Goal: Task Accomplishment & Management: Complete application form

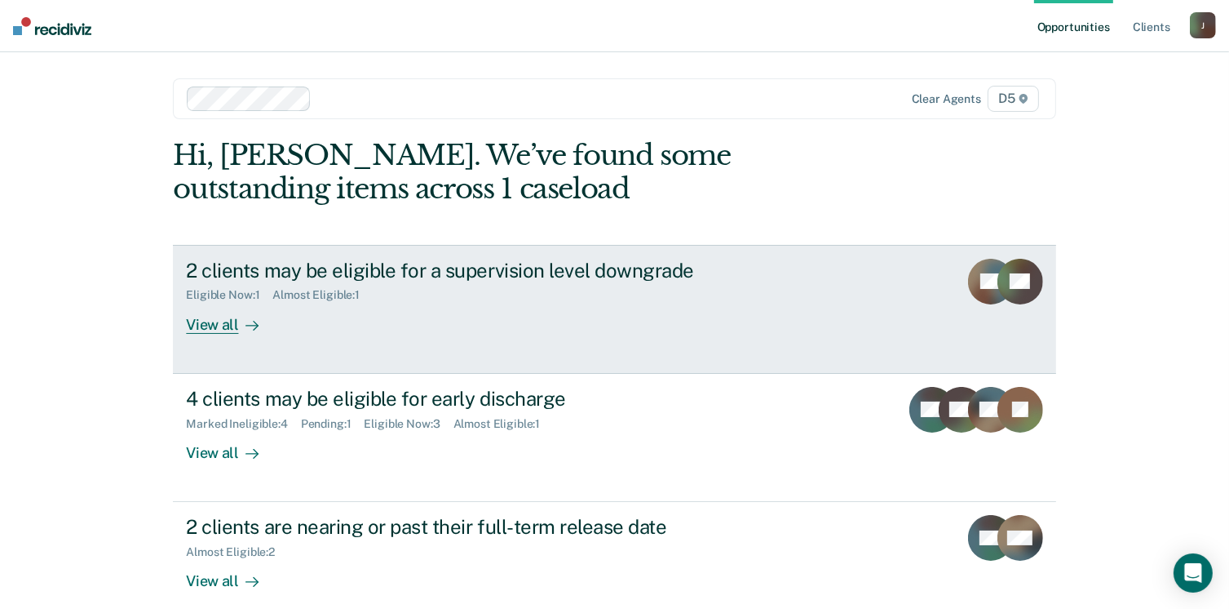
click at [202, 321] on div "View all" at bounding box center [231, 318] width 91 height 32
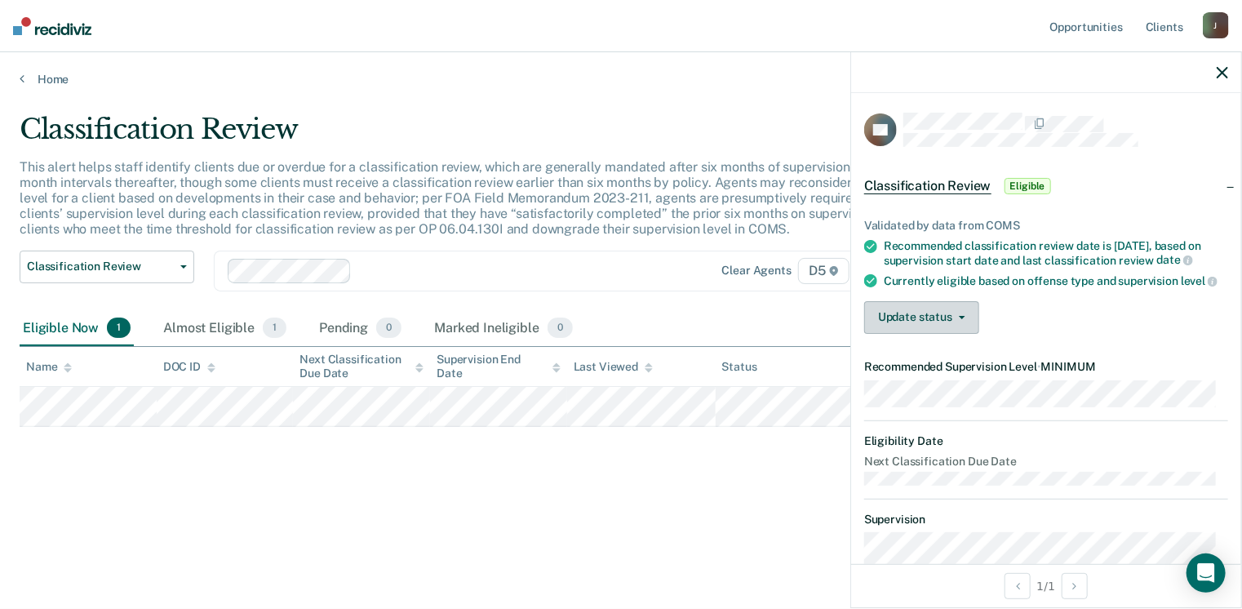
click at [966, 330] on button "Update status" at bounding box center [921, 317] width 115 height 33
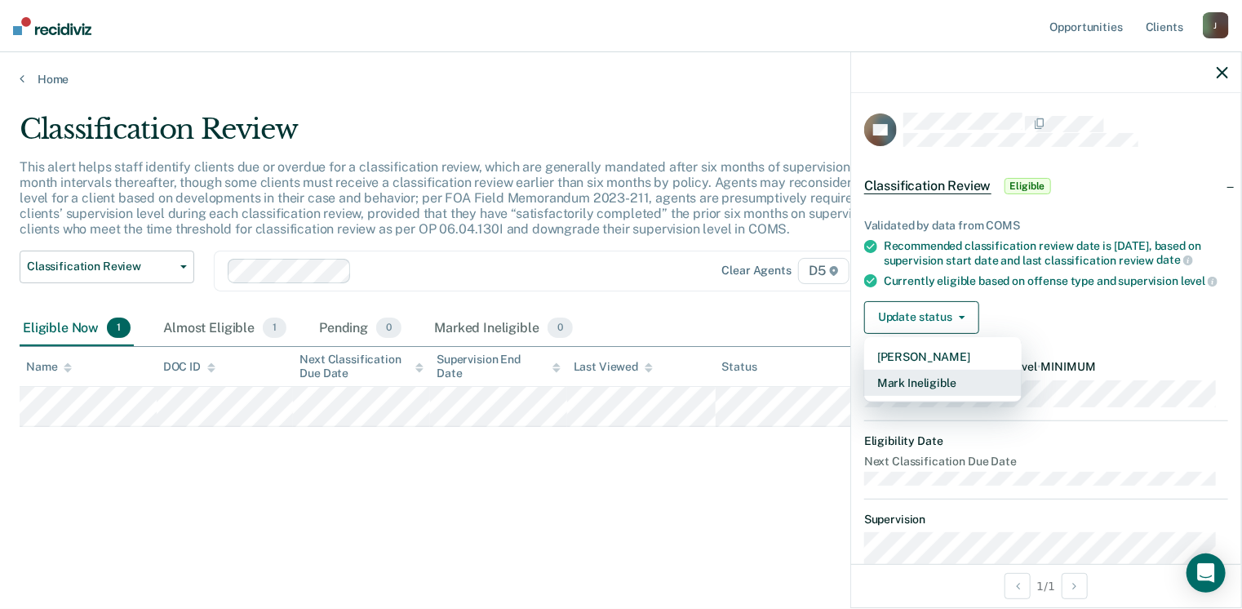
click at [933, 392] on button "Mark Ineligible" at bounding box center [942, 383] width 157 height 26
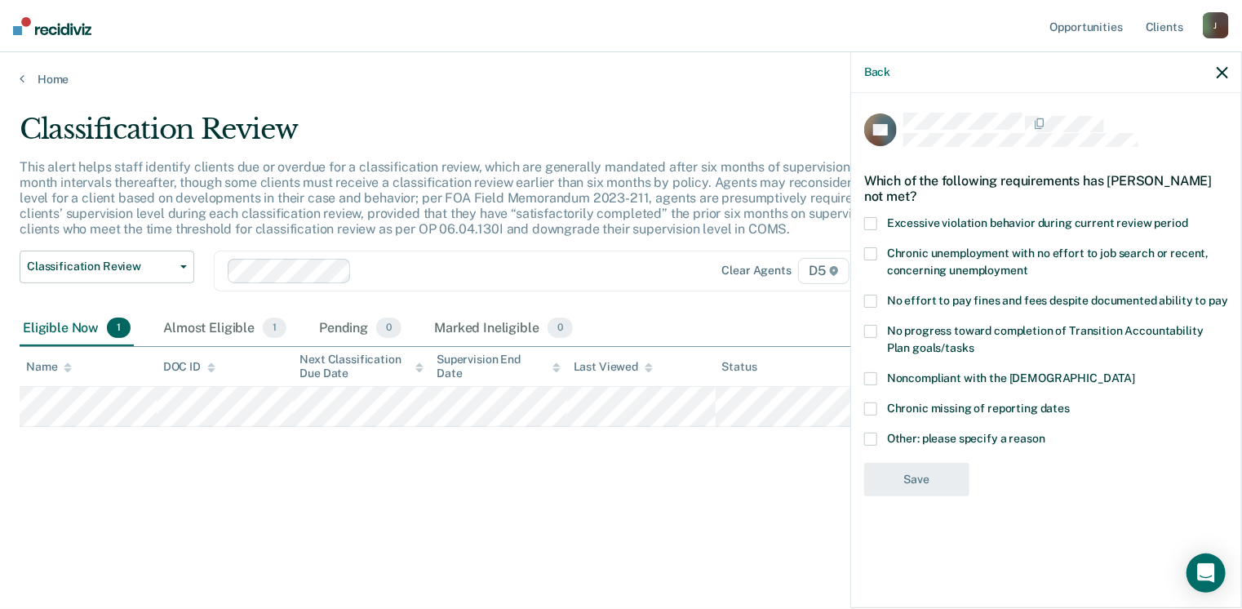
click at [873, 257] on span at bounding box center [870, 253] width 13 height 13
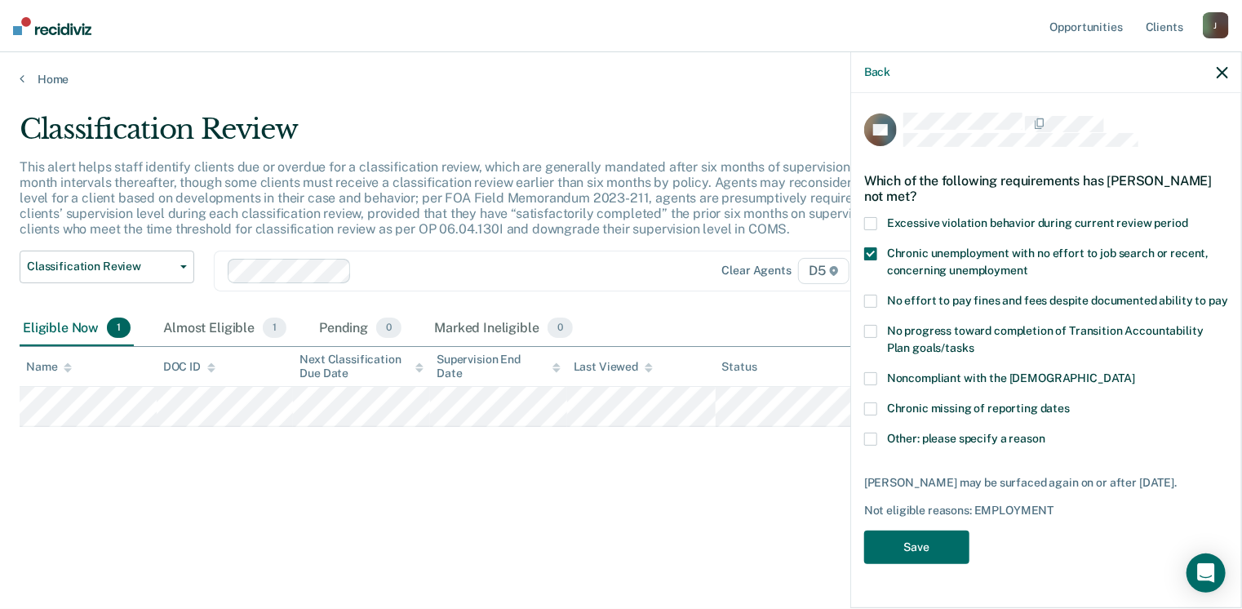
click at [883, 303] on label "No effort to pay fines and fees despite documented ability to pay" at bounding box center [1046, 303] width 364 height 17
click at [927, 561] on button "Save" at bounding box center [916, 546] width 105 height 33
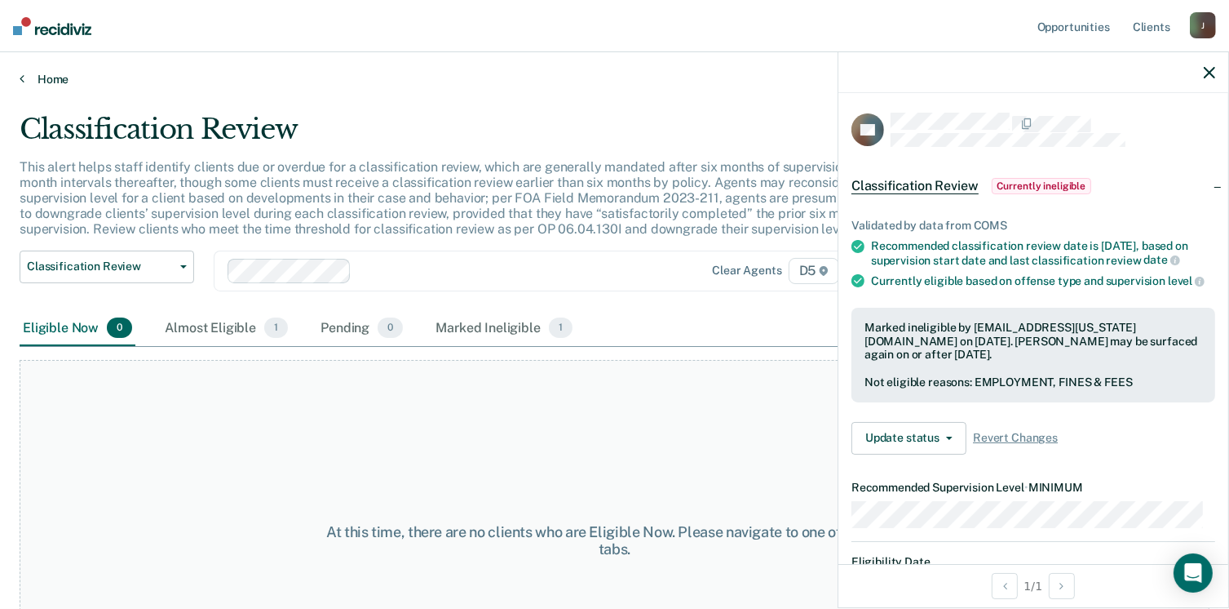
click at [39, 82] on link "Home" at bounding box center [615, 79] width 1190 height 15
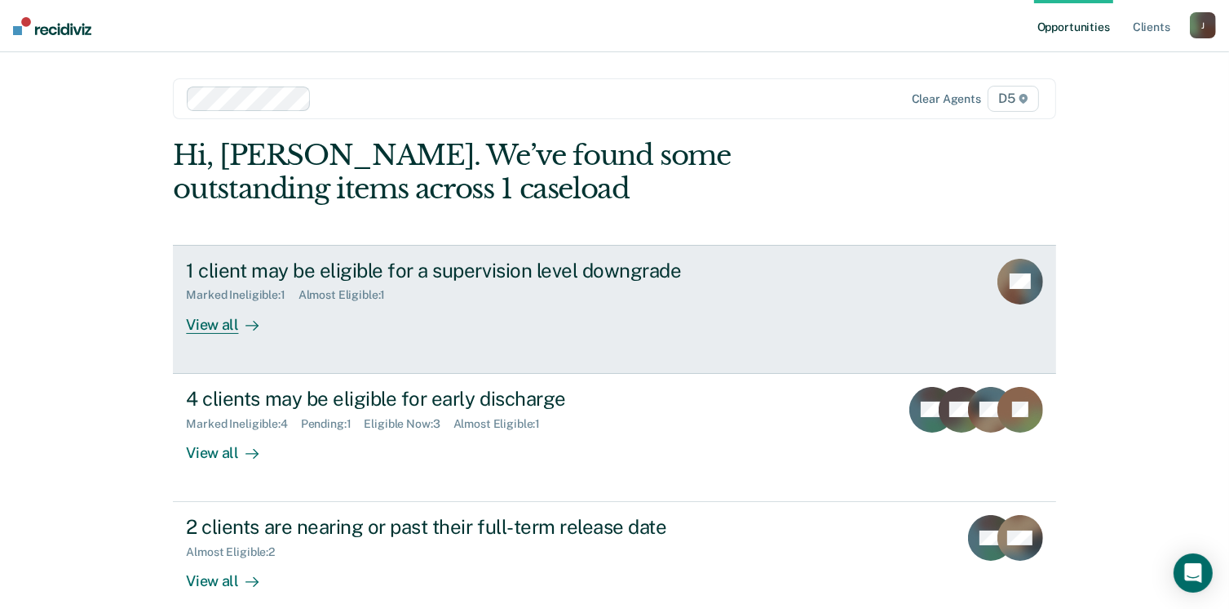
click at [332, 292] on div "Almost Eligible : 1" at bounding box center [349, 295] width 100 height 14
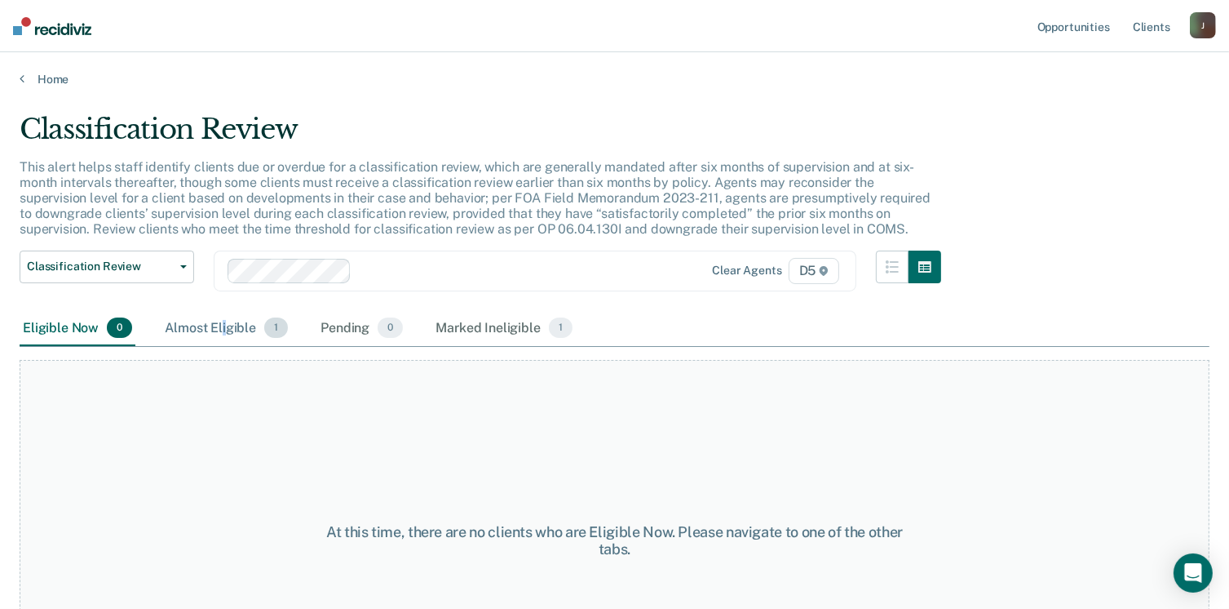
click at [223, 327] on div "Almost Eligible 1" at bounding box center [227, 329] width 130 height 36
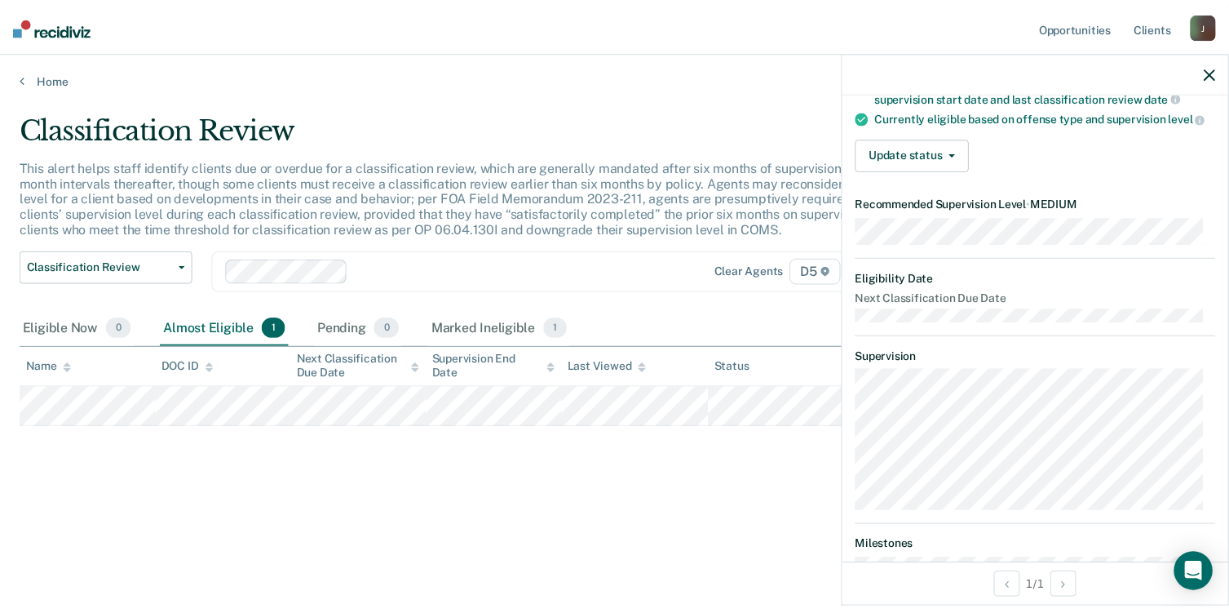
scroll to position [82, 0]
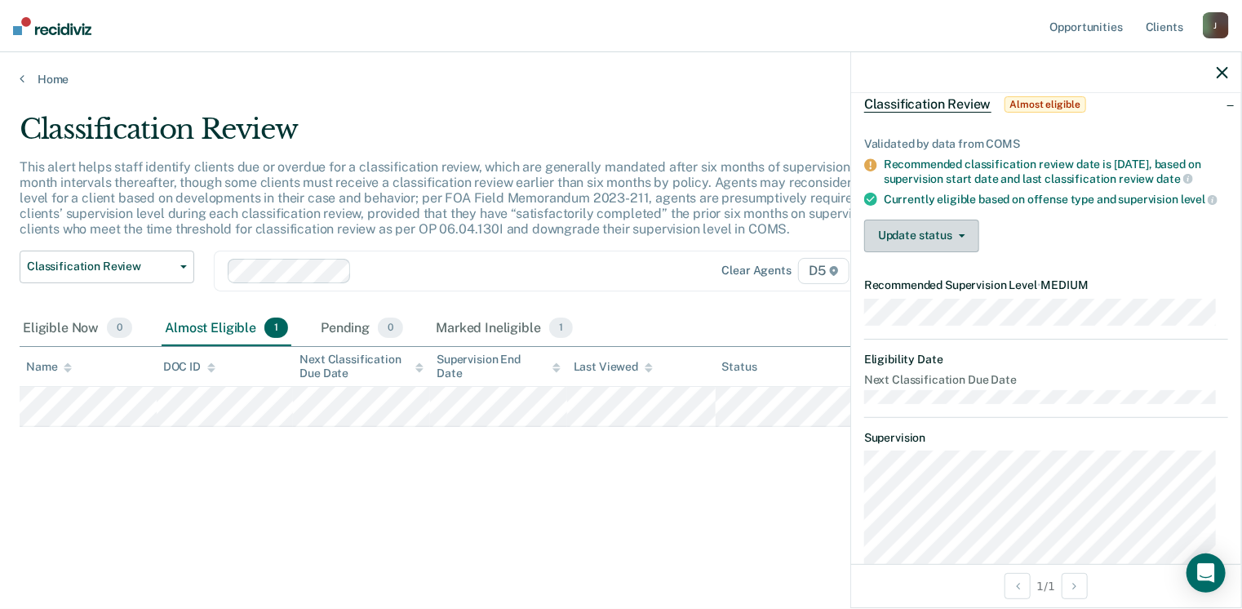
click at [964, 237] on icon "button" at bounding box center [962, 235] width 7 height 3
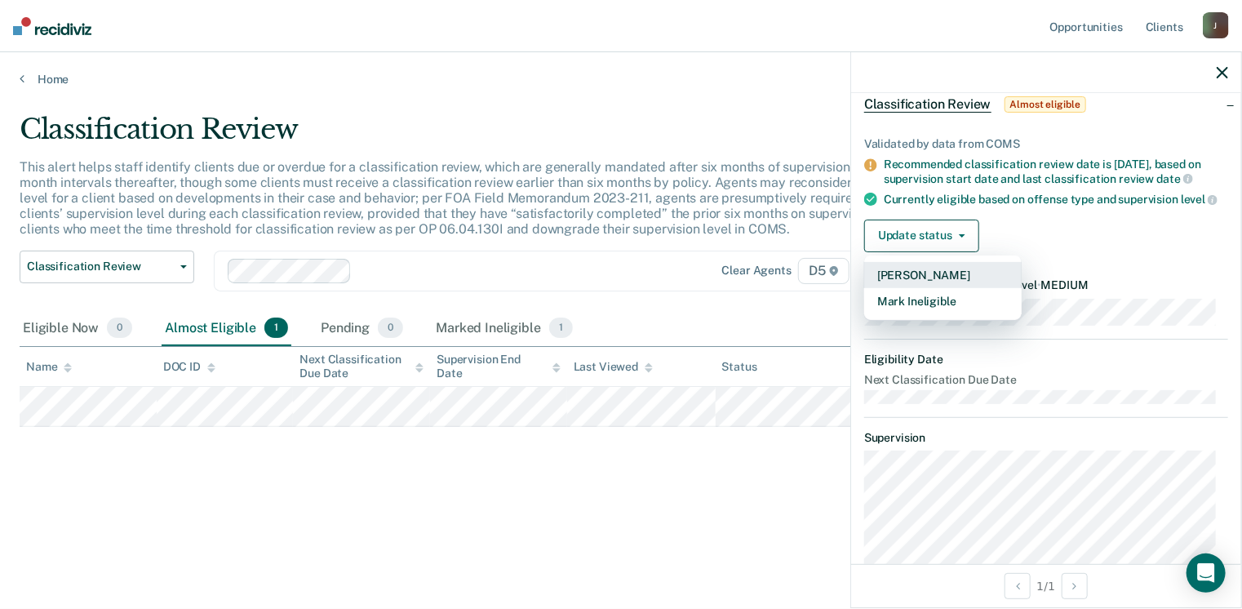
click at [917, 276] on button "[PERSON_NAME]" at bounding box center [942, 275] width 157 height 26
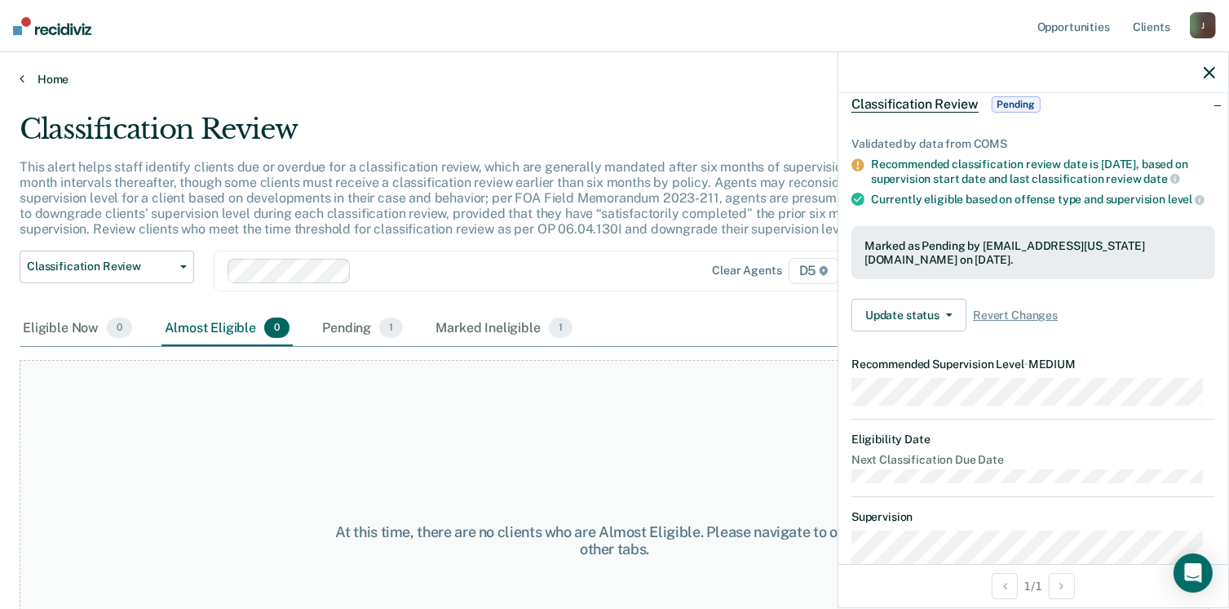
click at [47, 76] on link "Home" at bounding box center [615, 79] width 1190 height 15
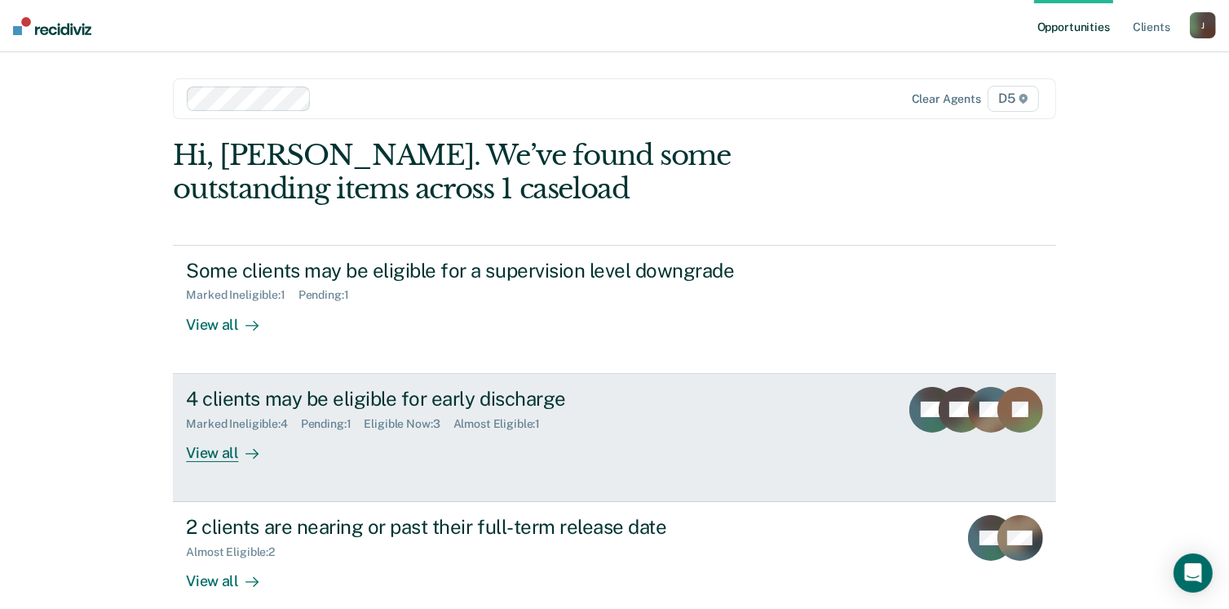
click at [289, 400] on div "4 clients may be eligible for early discharge" at bounding box center [472, 399] width 573 height 24
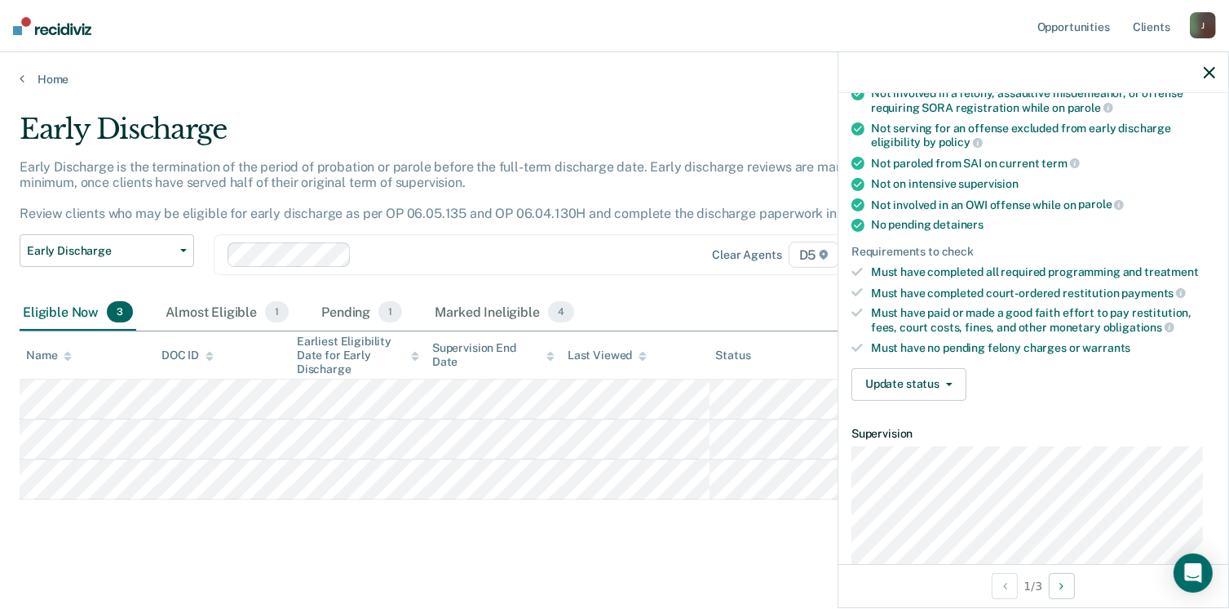
scroll to position [245, 0]
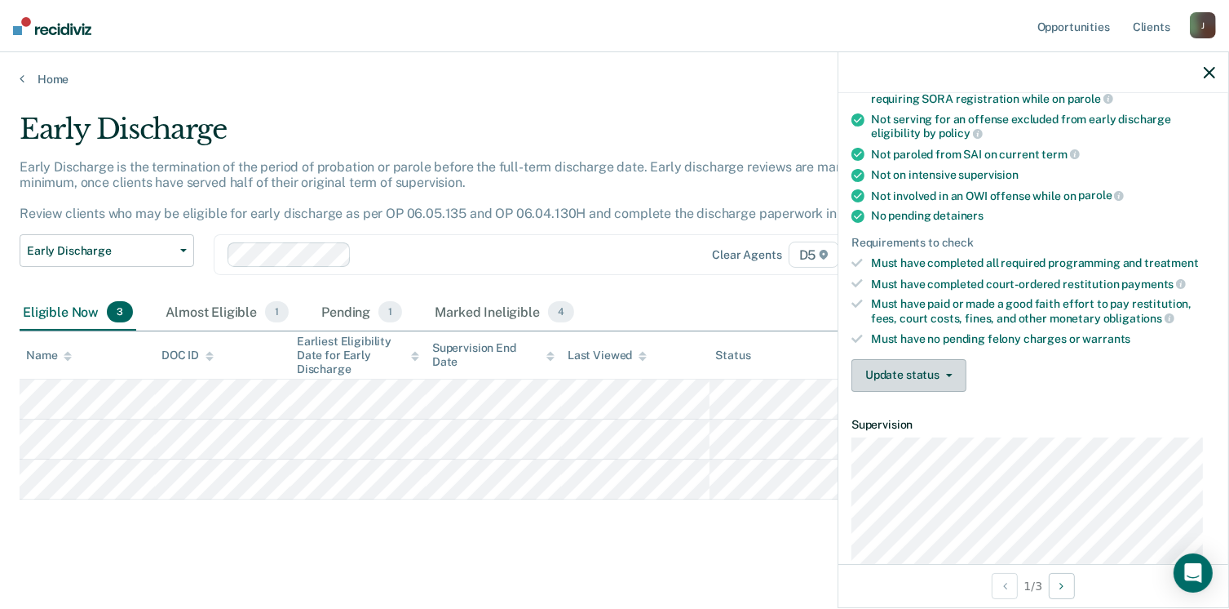
click at [959, 359] on button "Update status" at bounding box center [909, 375] width 115 height 33
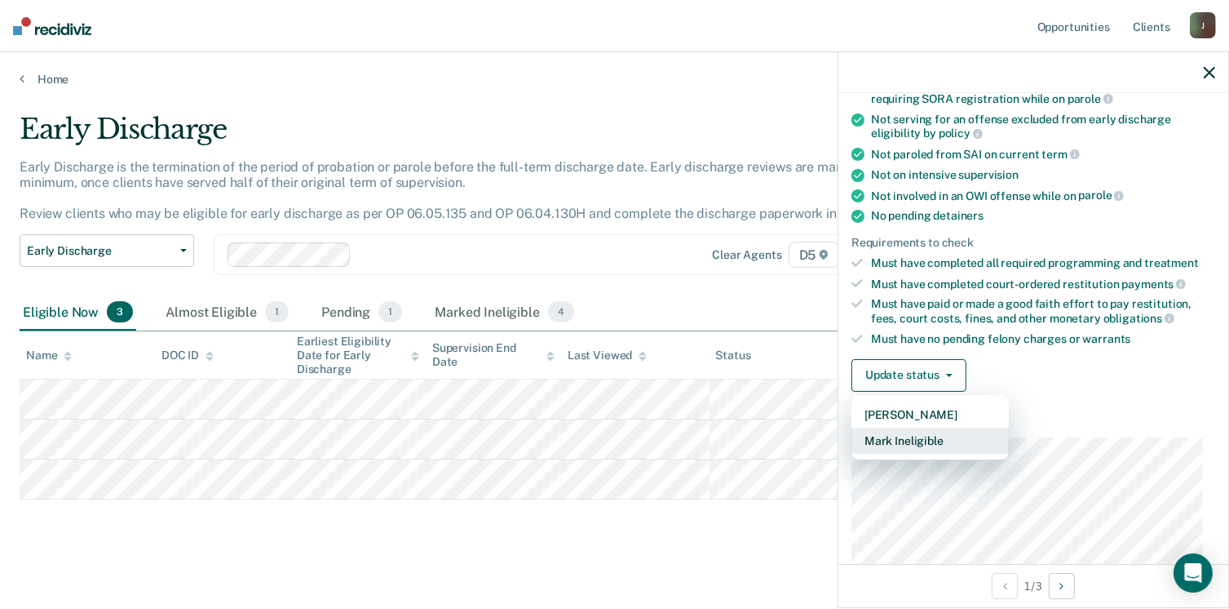
click at [917, 436] on button "Mark Ineligible" at bounding box center [930, 441] width 157 height 26
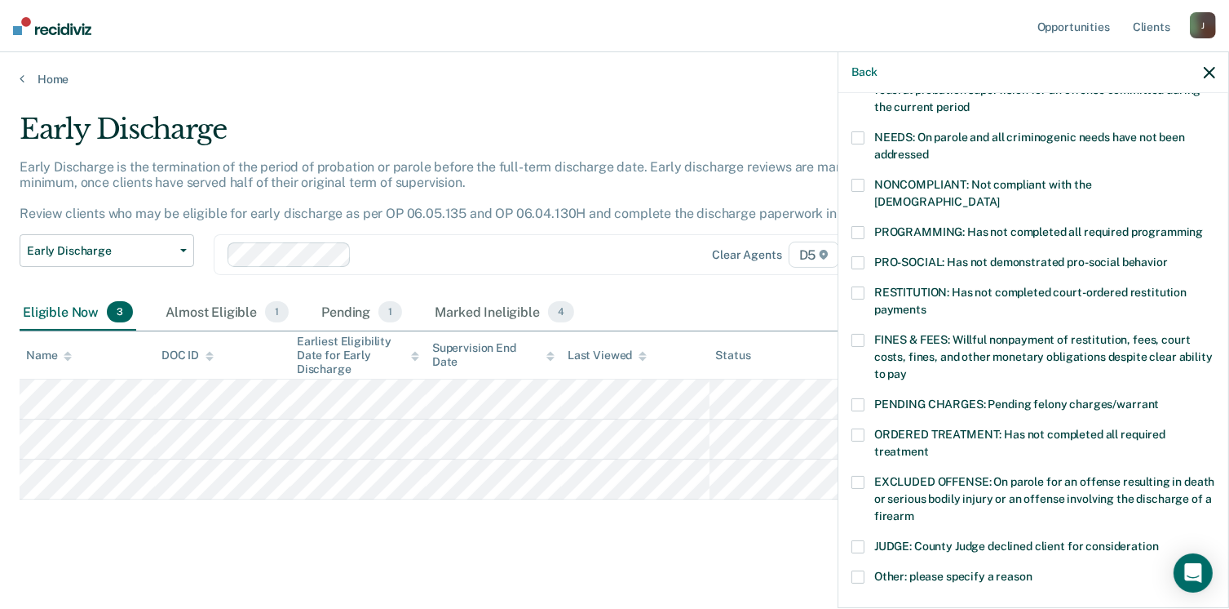
click at [858, 312] on div "RESTITUTION: Has not completed court-ordered restitution payments" at bounding box center [1034, 309] width 364 height 47
click at [866, 266] on div "PRO-SOCIAL: Has not demonstrated pro-social behavior" at bounding box center [1034, 271] width 364 height 30
click at [857, 286] on span at bounding box center [858, 292] width 13 height 13
click at [862, 256] on span at bounding box center [858, 262] width 13 height 13
click at [855, 334] on span at bounding box center [858, 340] width 13 height 13
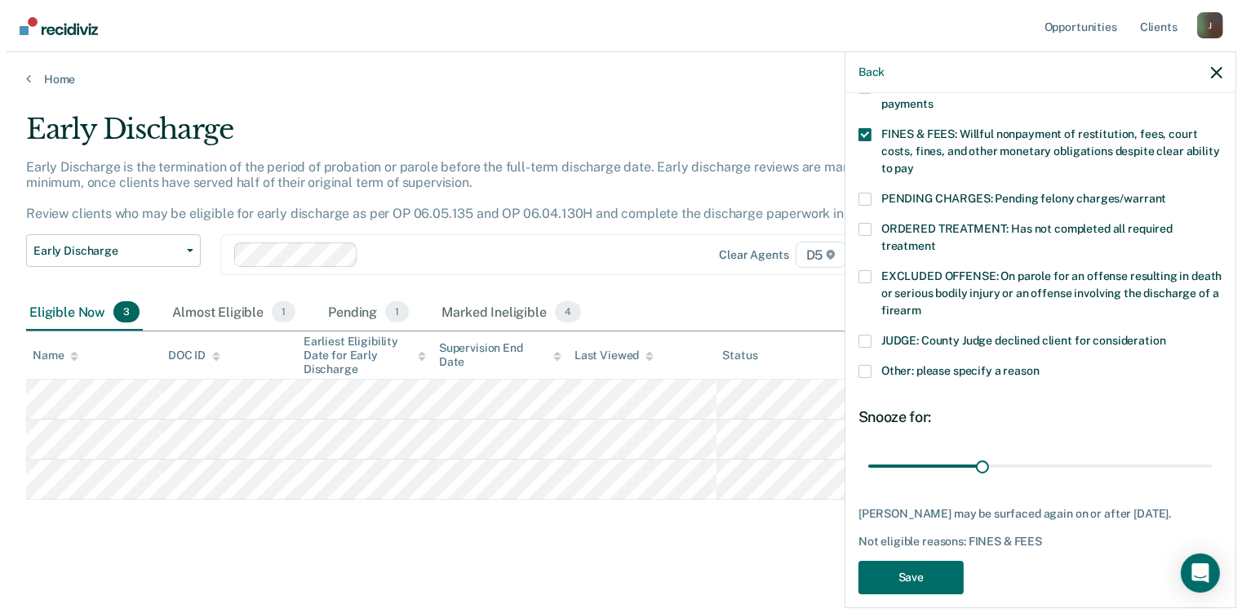
scroll to position [463, 0]
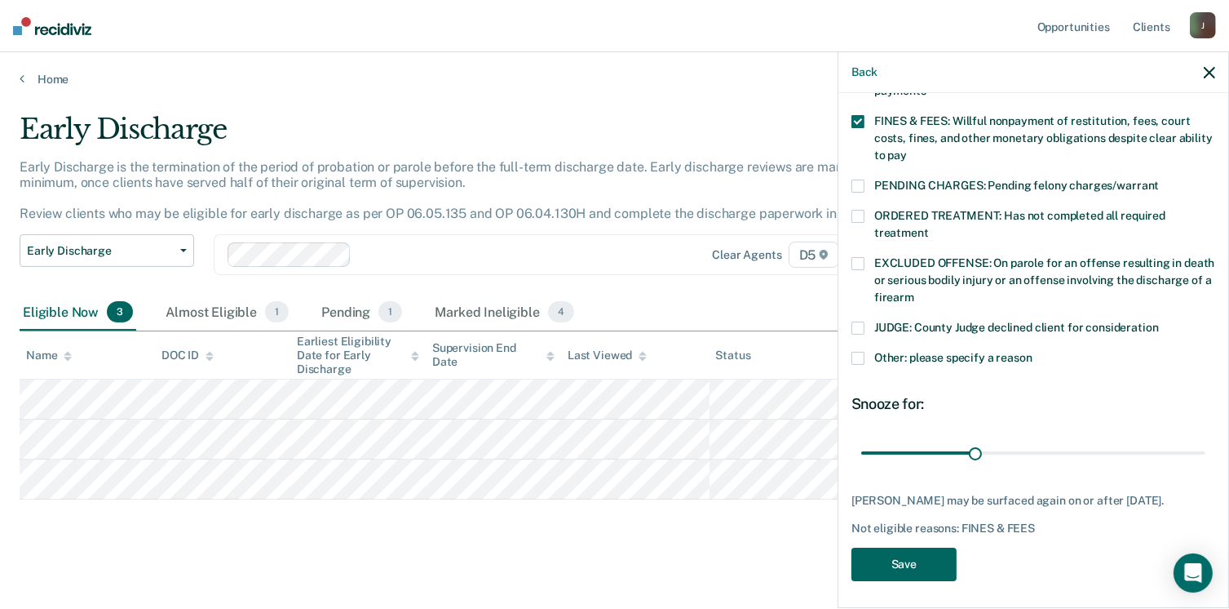
click at [913, 560] on button "Save" at bounding box center [904, 563] width 105 height 33
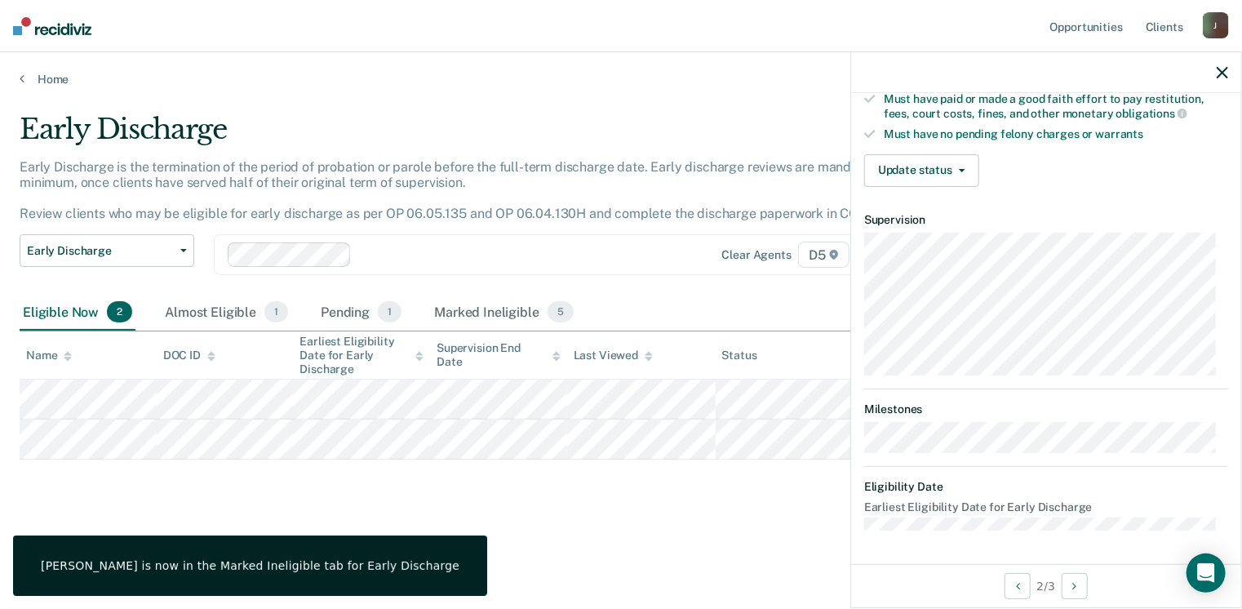
scroll to position [441, 0]
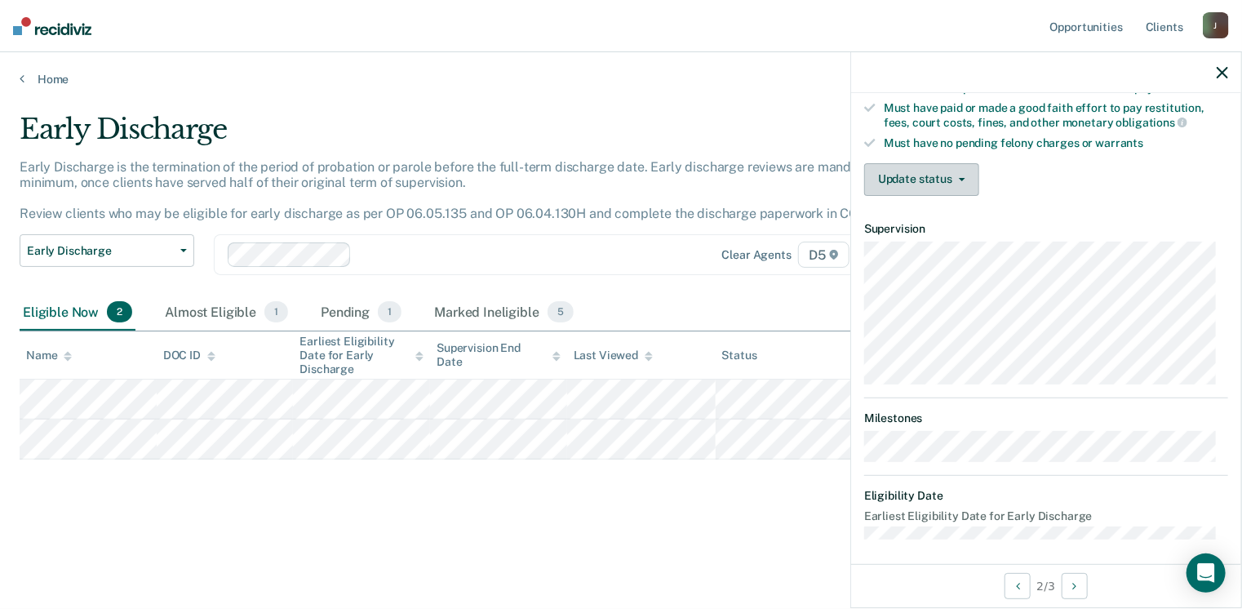
click at [956, 166] on button "Update status" at bounding box center [921, 179] width 115 height 33
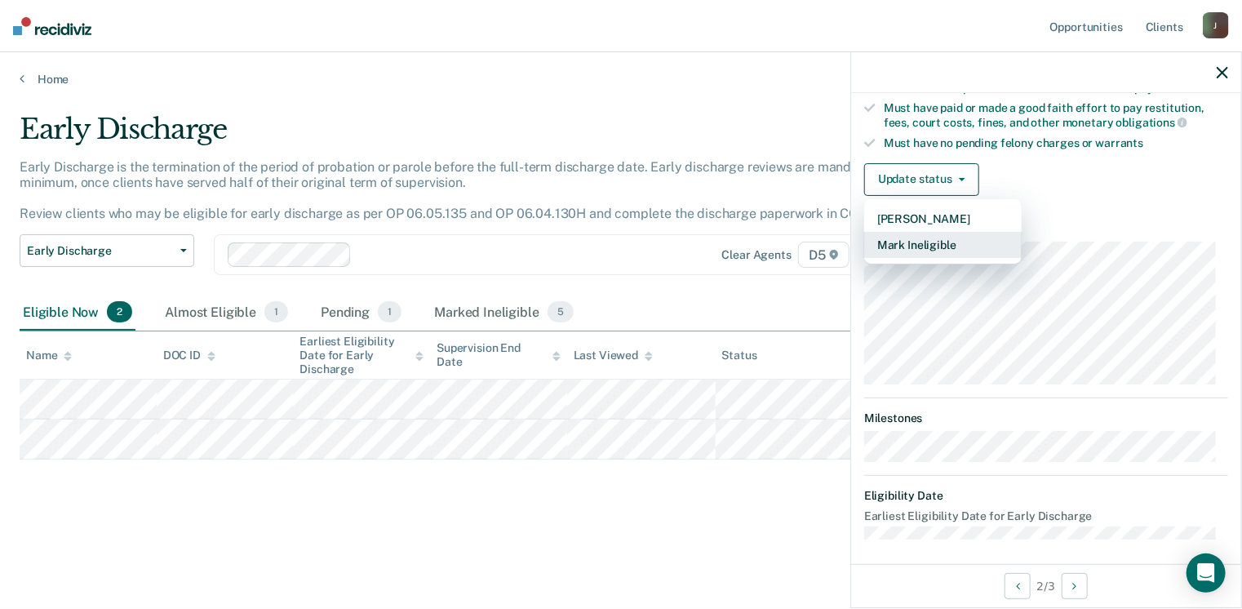
click at [914, 236] on button "Mark Ineligible" at bounding box center [942, 245] width 157 height 26
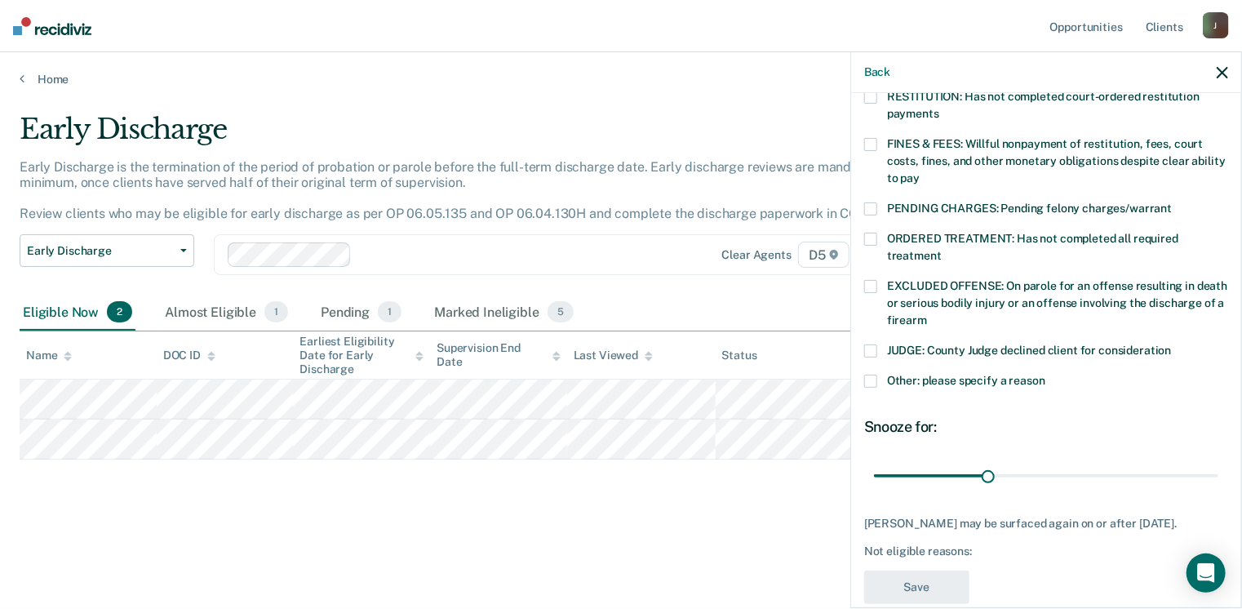
click at [872, 138] on span at bounding box center [870, 144] width 13 height 13
click at [924, 586] on button "Save" at bounding box center [916, 586] width 105 height 33
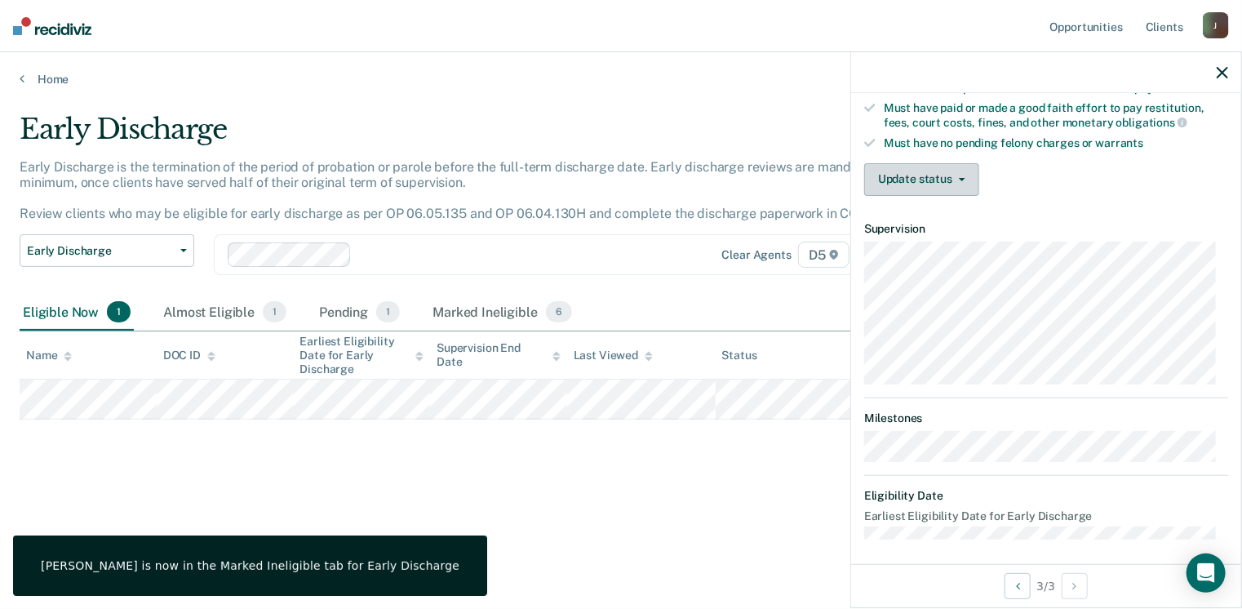
click at [954, 163] on button "Update status" at bounding box center [921, 179] width 115 height 33
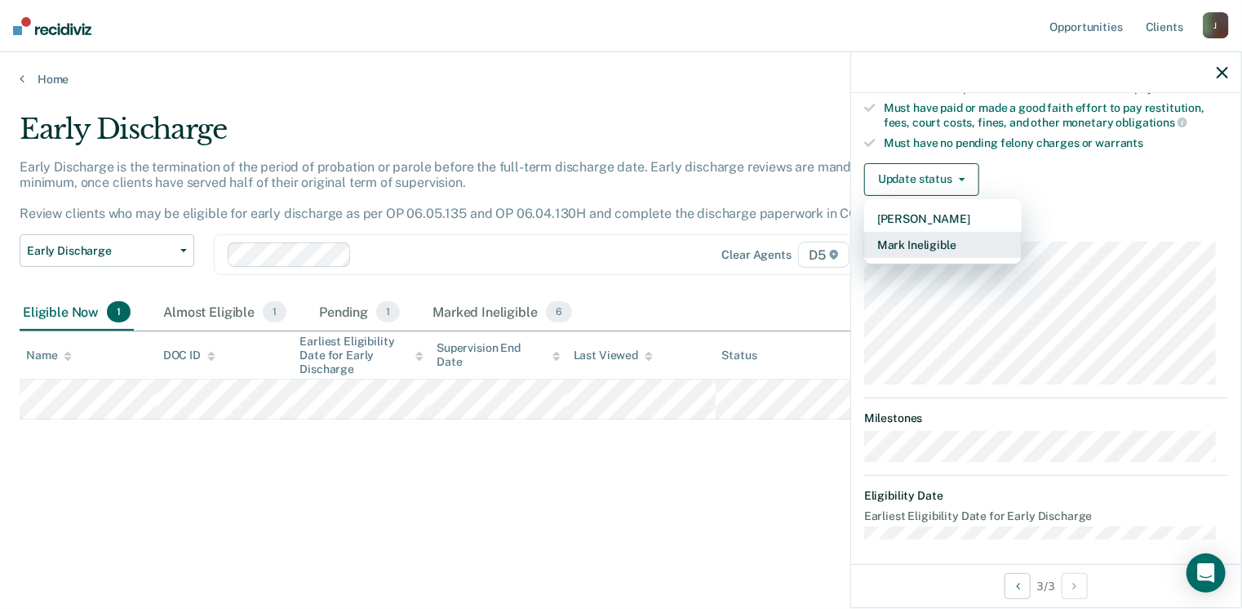
click at [928, 236] on button "Mark Ineligible" at bounding box center [942, 245] width 157 height 26
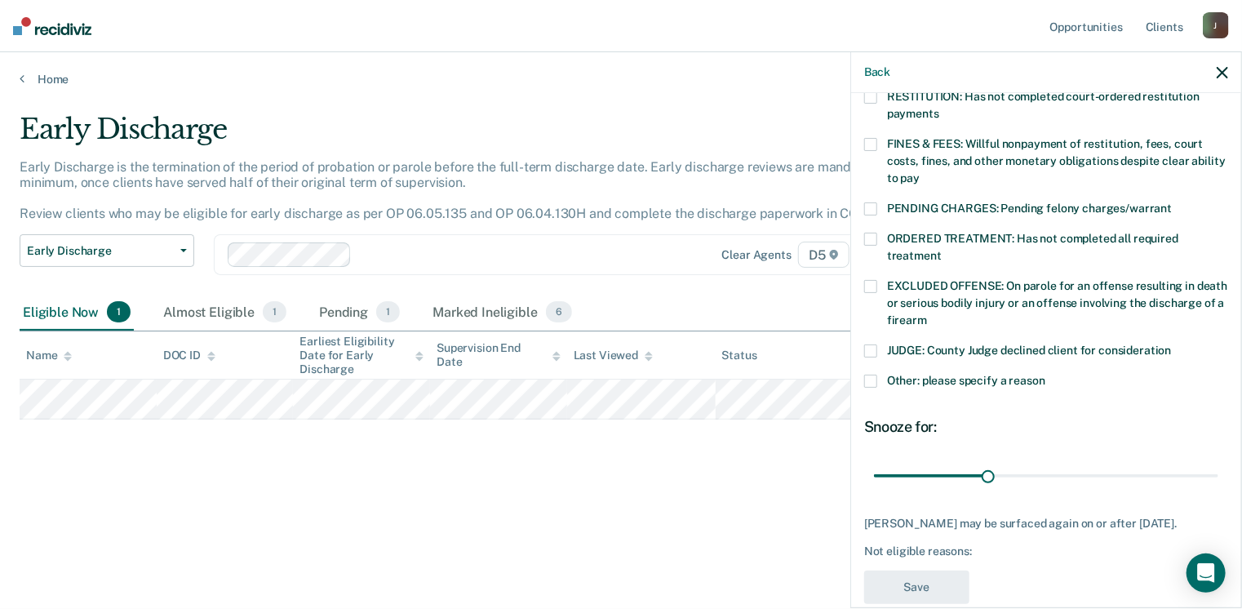
click at [875, 138] on span at bounding box center [870, 144] width 13 height 13
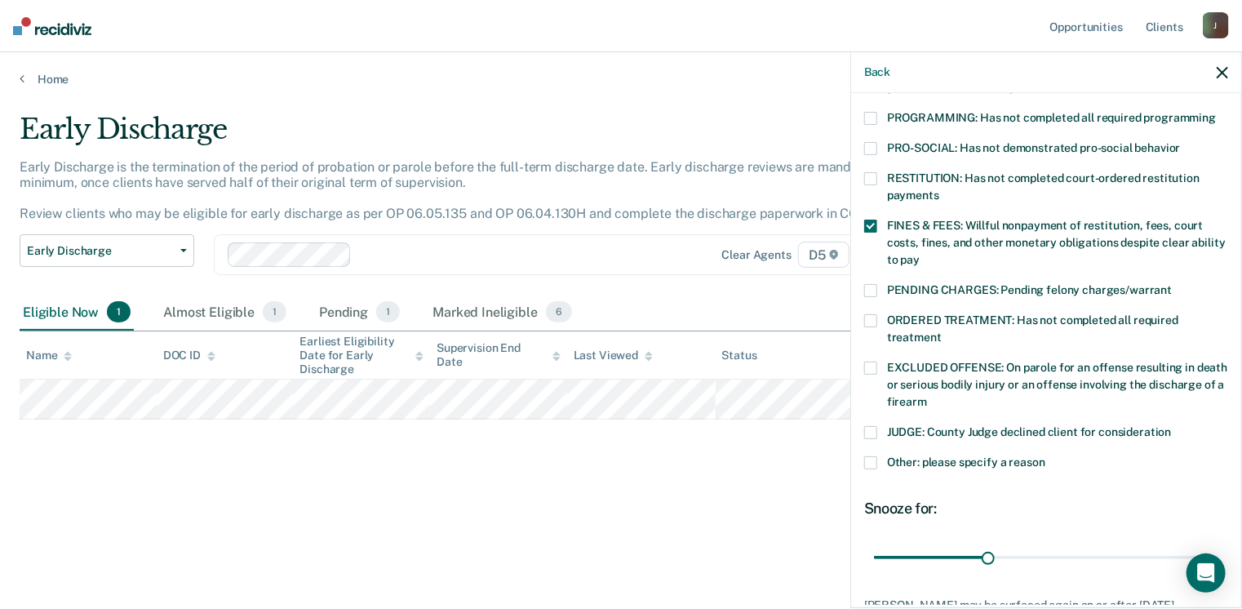
scroll to position [277, 0]
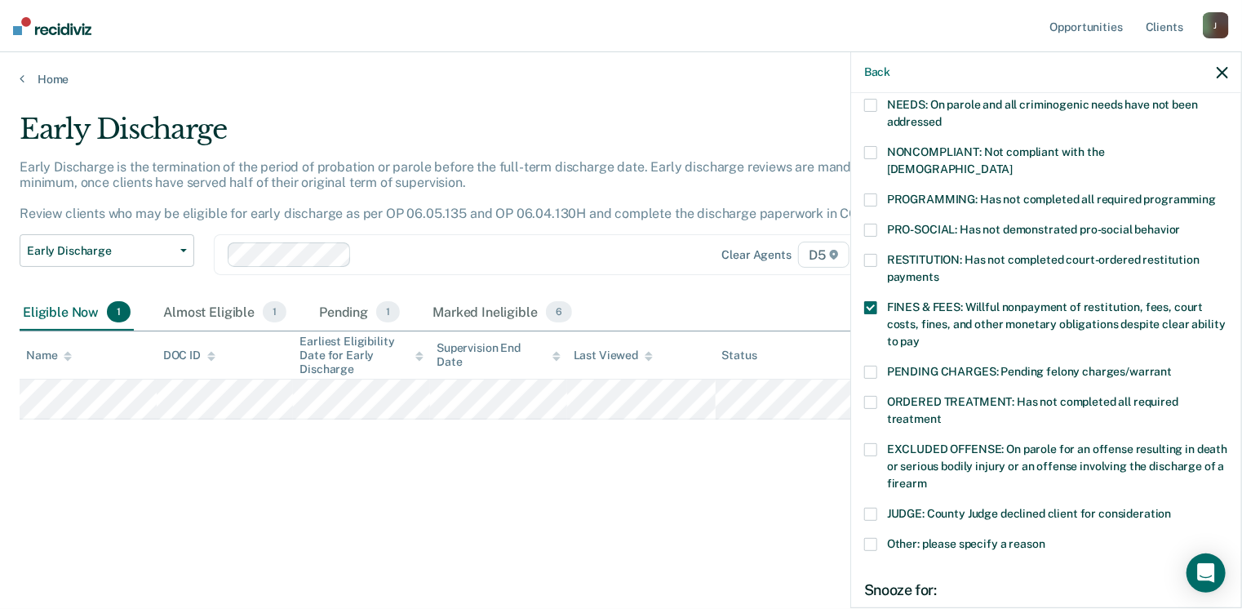
click at [875, 193] on span at bounding box center [870, 199] width 13 height 13
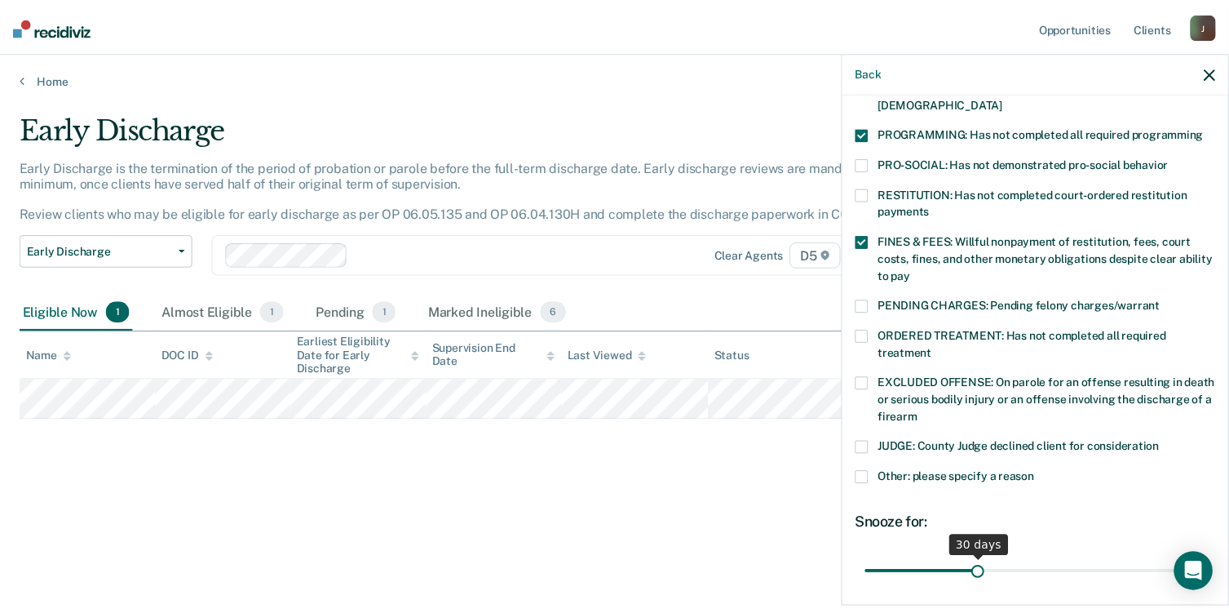
scroll to position [463, 0]
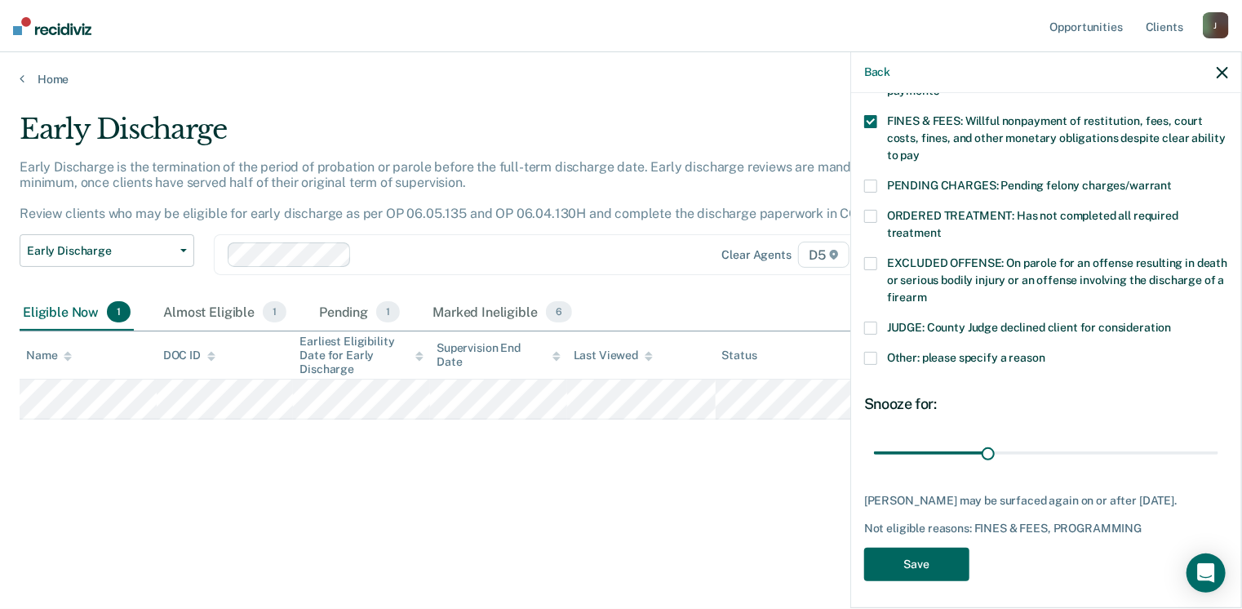
click at [928, 561] on button "Save" at bounding box center [916, 563] width 105 height 33
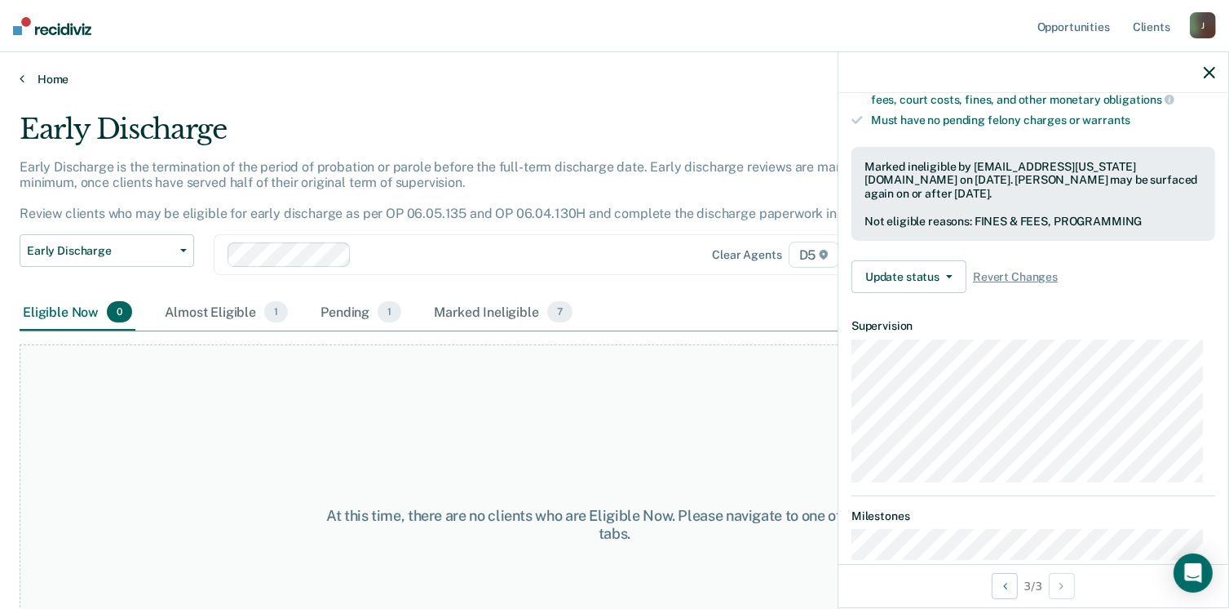
click at [49, 76] on link "Home" at bounding box center [615, 79] width 1190 height 15
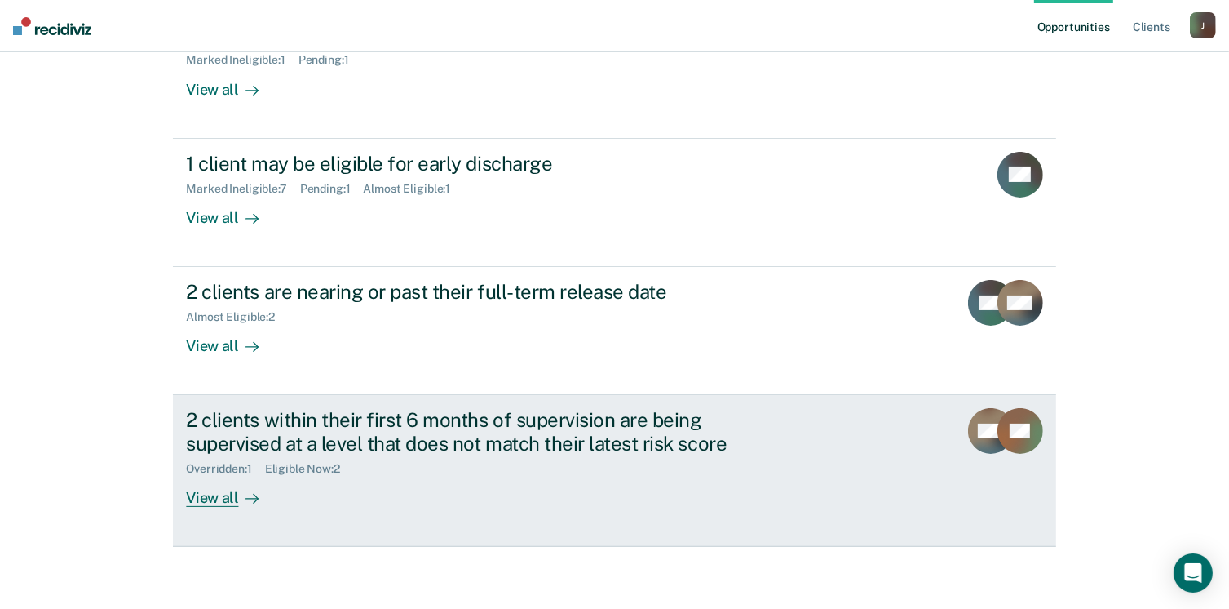
scroll to position [237, 0]
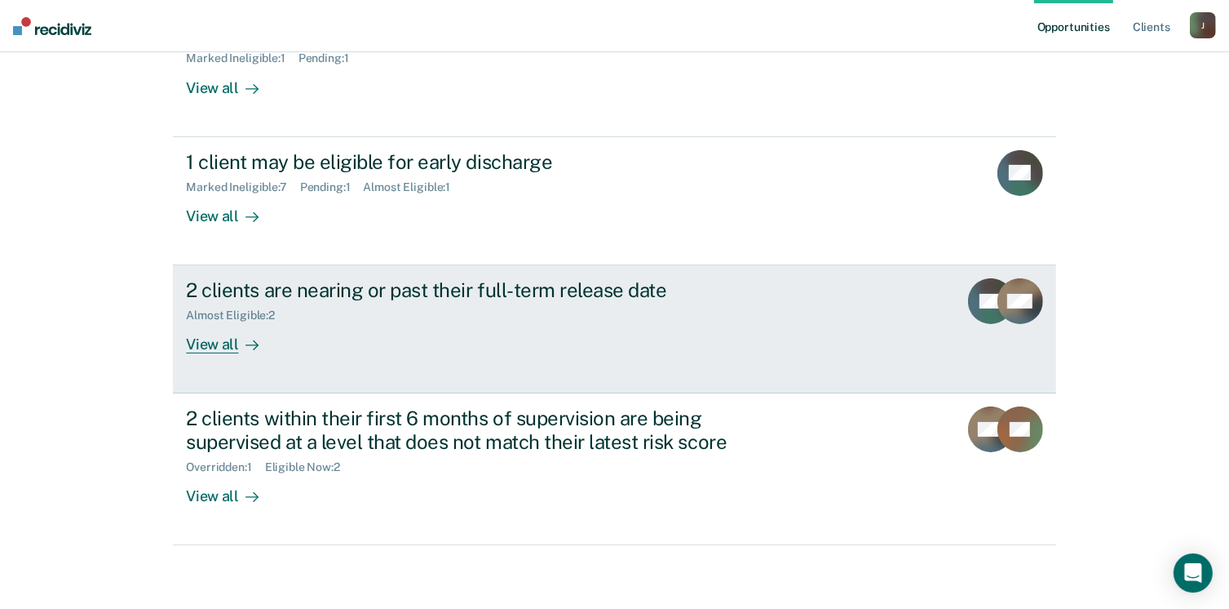
click at [206, 340] on div "View all" at bounding box center [231, 338] width 91 height 32
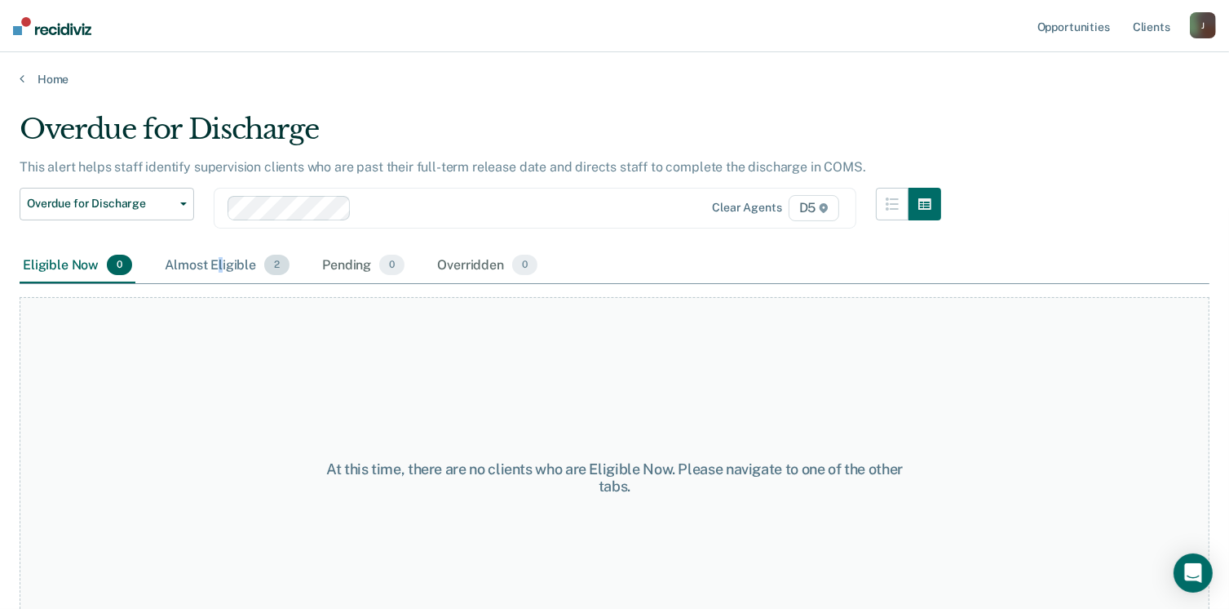
click at [220, 264] on div "Almost Eligible 2" at bounding box center [227, 266] width 131 height 36
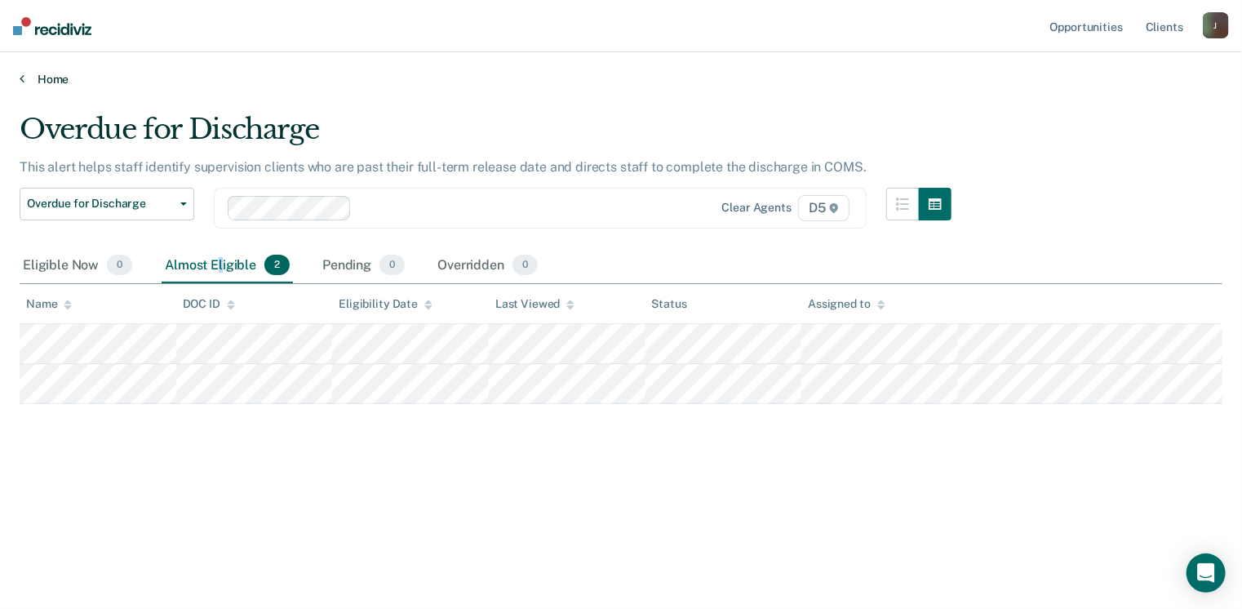
click at [26, 74] on link "Home" at bounding box center [621, 79] width 1203 height 15
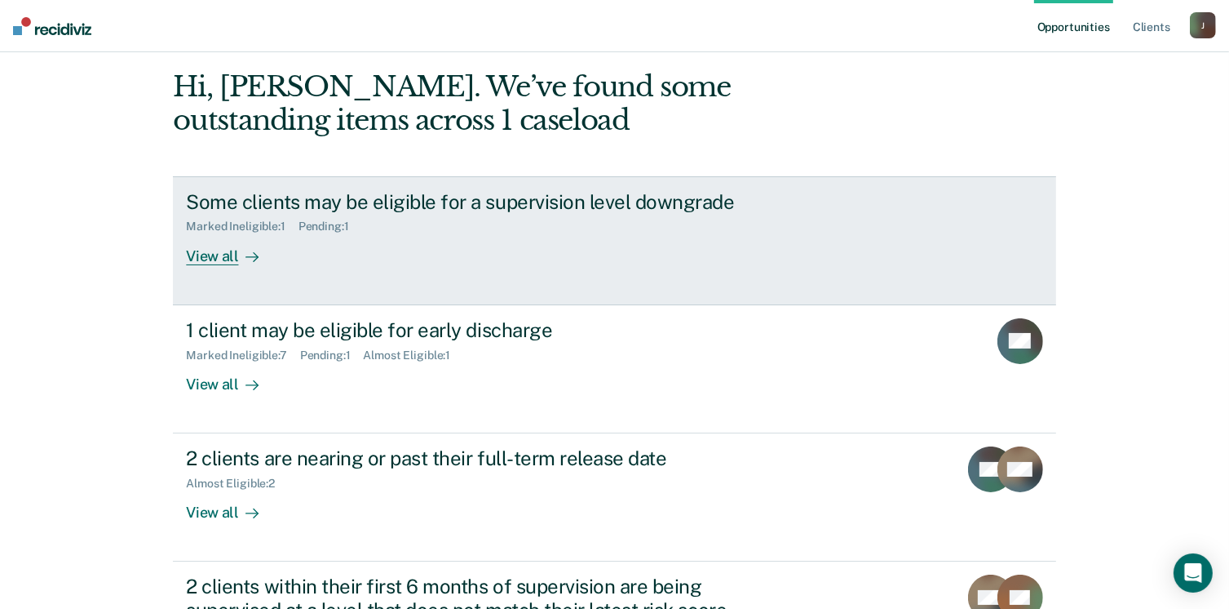
scroll to position [237, 0]
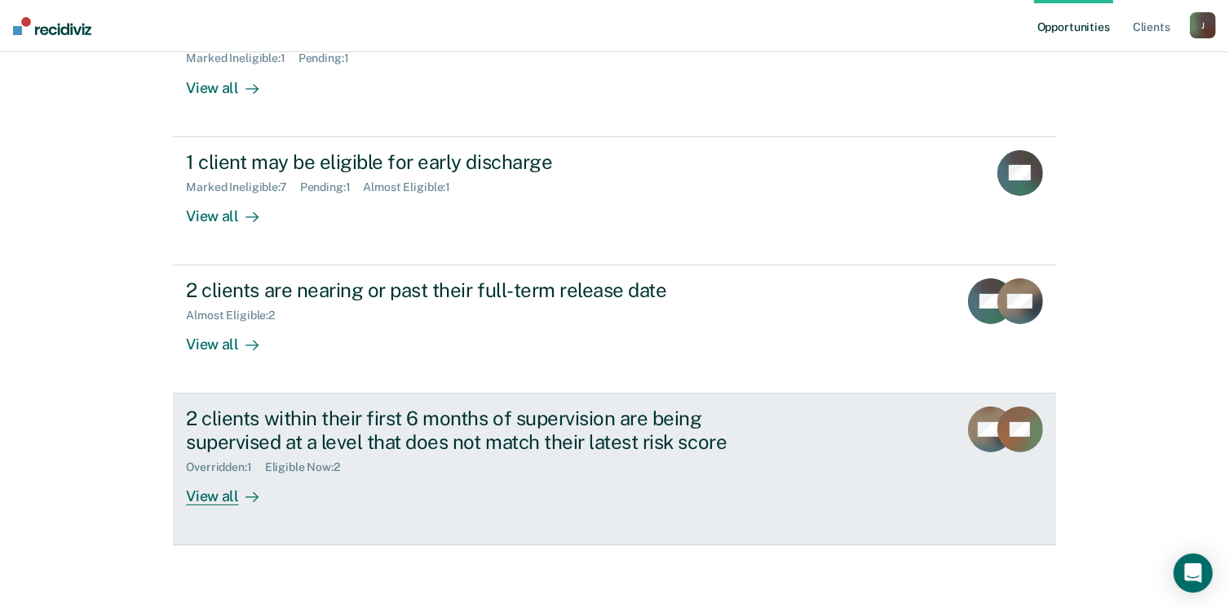
click at [197, 494] on div "View all" at bounding box center [231, 490] width 91 height 32
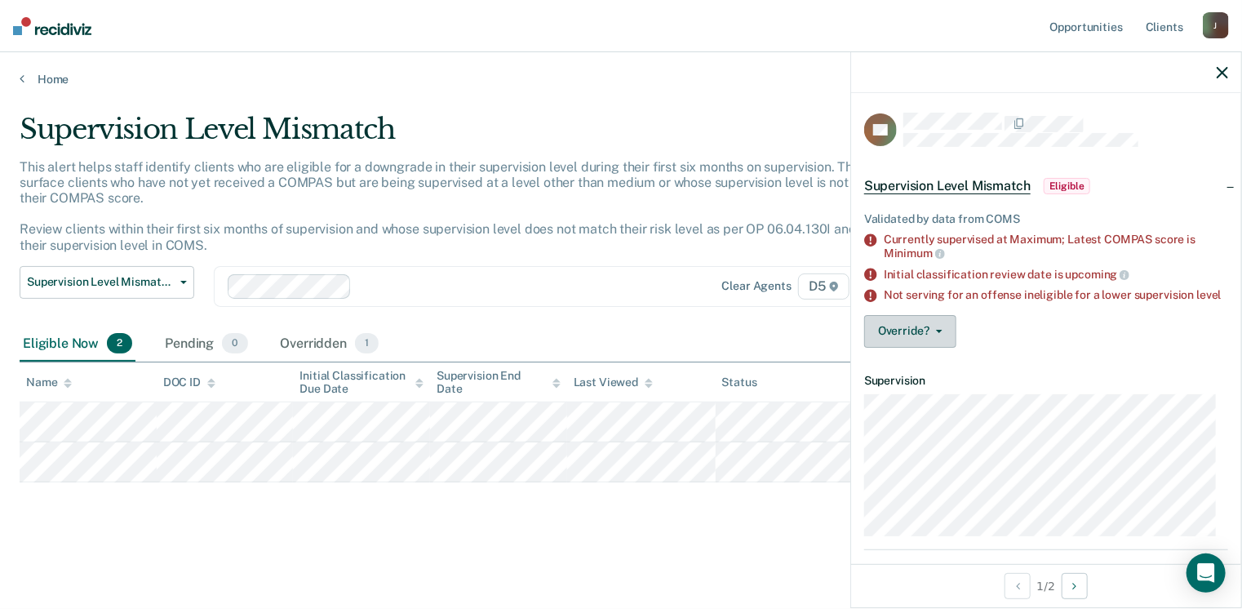
click at [932, 333] on span "button" at bounding box center [935, 331] width 13 height 3
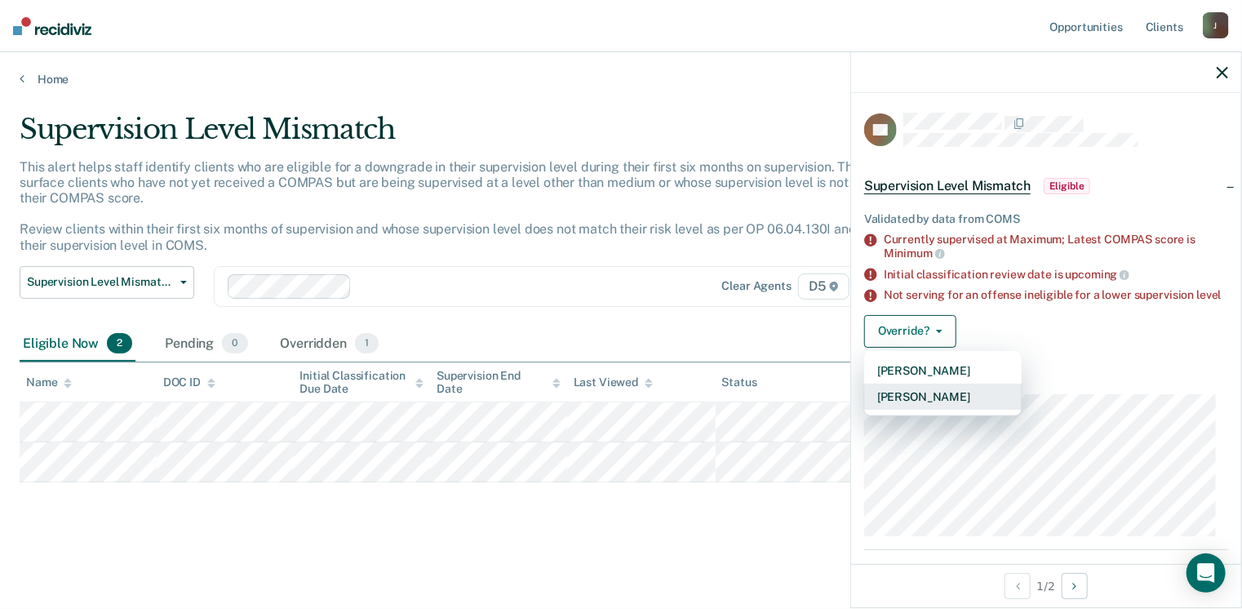
click at [946, 405] on button "[PERSON_NAME]" at bounding box center [942, 396] width 157 height 26
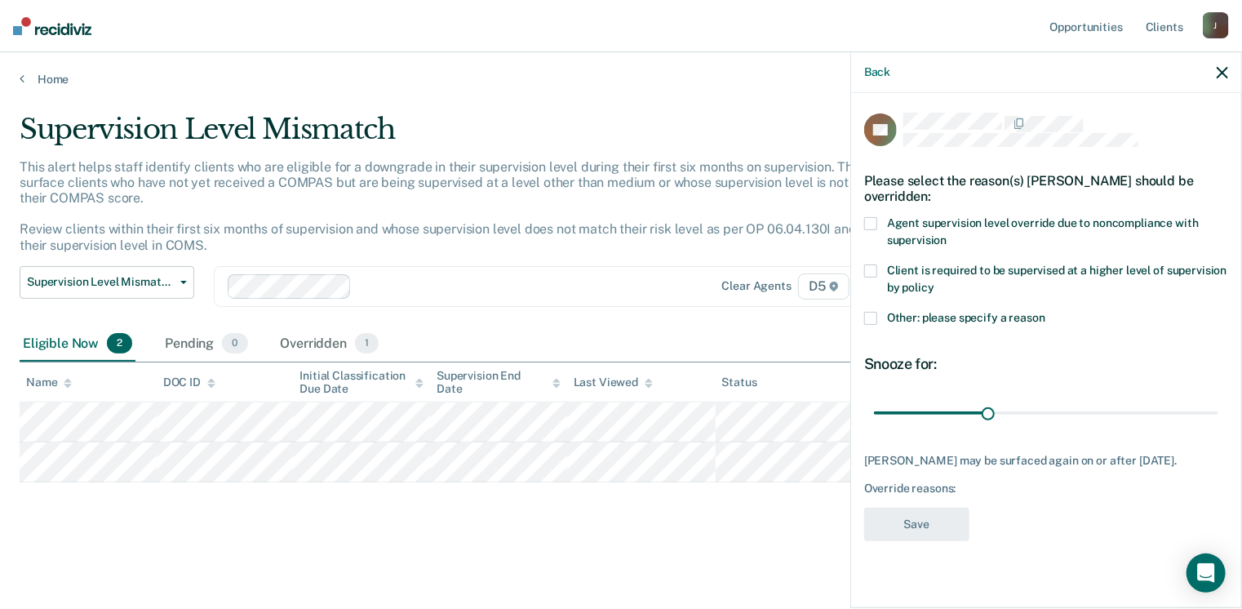
click at [874, 317] on span at bounding box center [870, 318] width 13 height 13
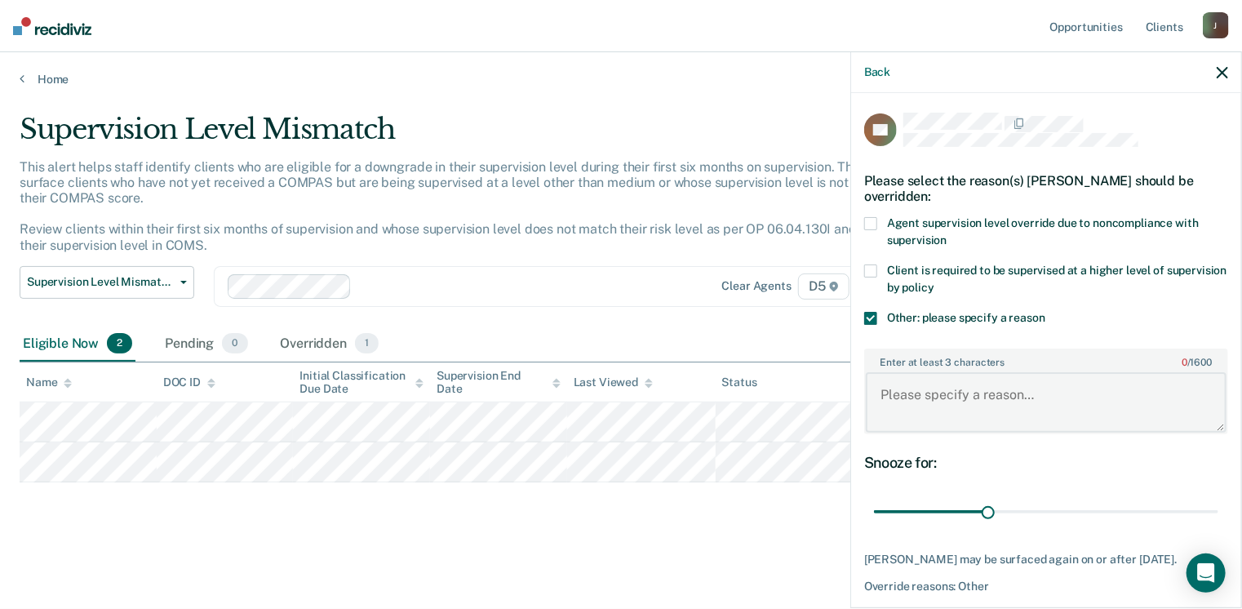
click at [884, 392] on textarea "Enter at least 3 characters 0 / 1600" at bounding box center [1046, 402] width 361 height 60
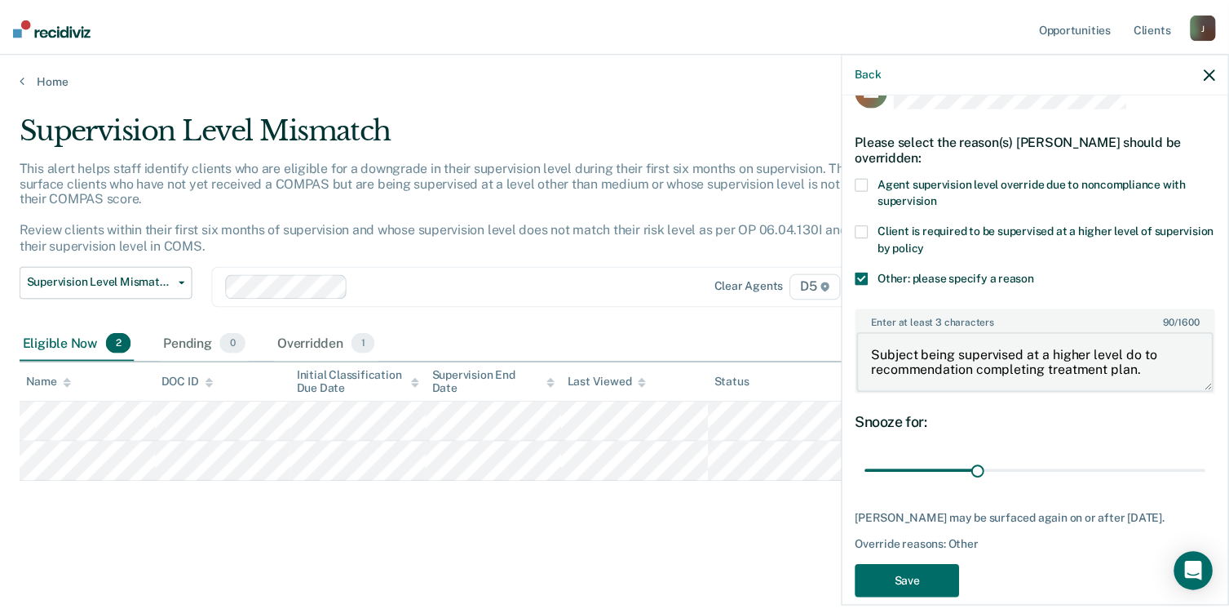
scroll to position [74, 0]
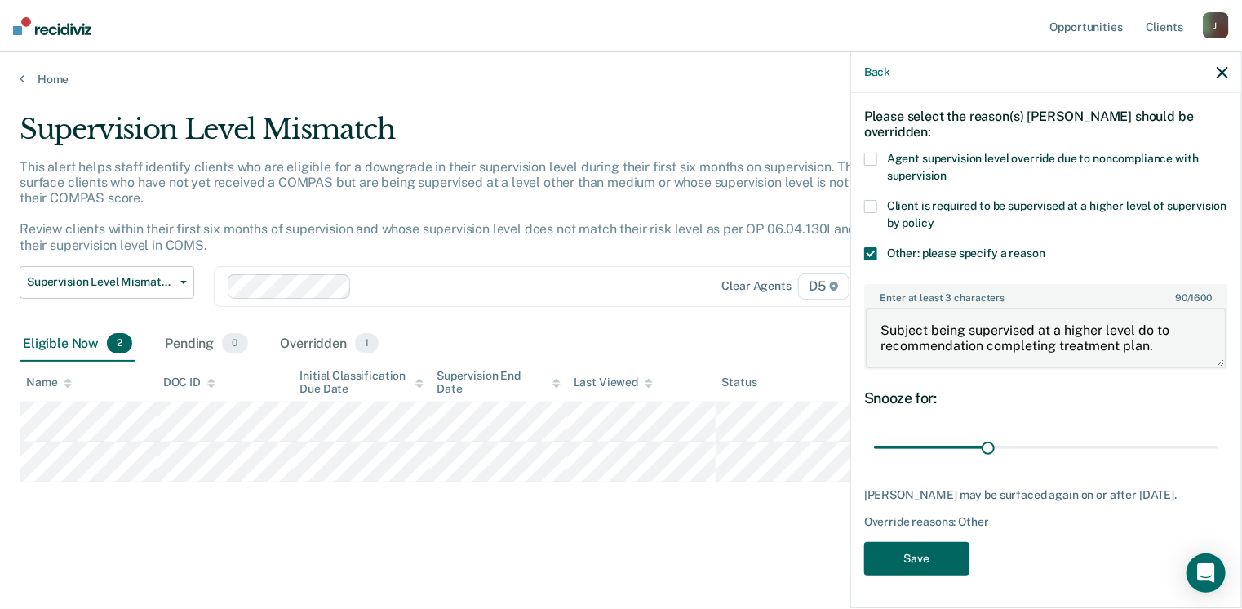
type textarea "Subject being supervised at a higher level do to recommendation completing trea…"
click at [918, 552] on button "Save" at bounding box center [916, 558] width 105 height 33
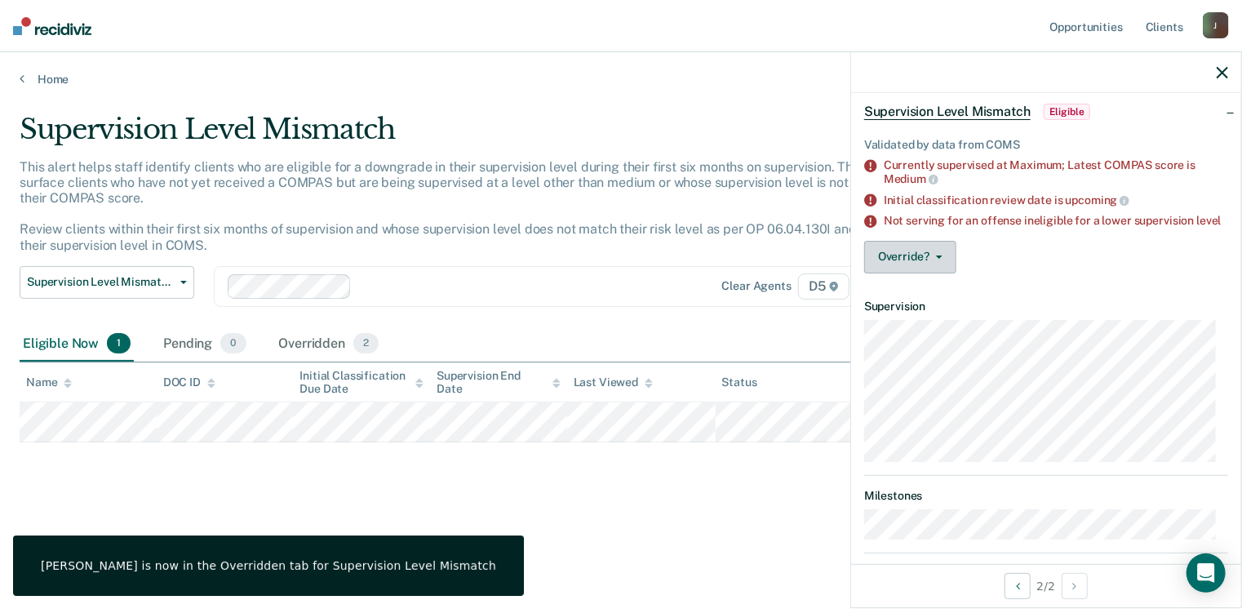
click at [937, 259] on icon "button" at bounding box center [939, 256] width 7 height 3
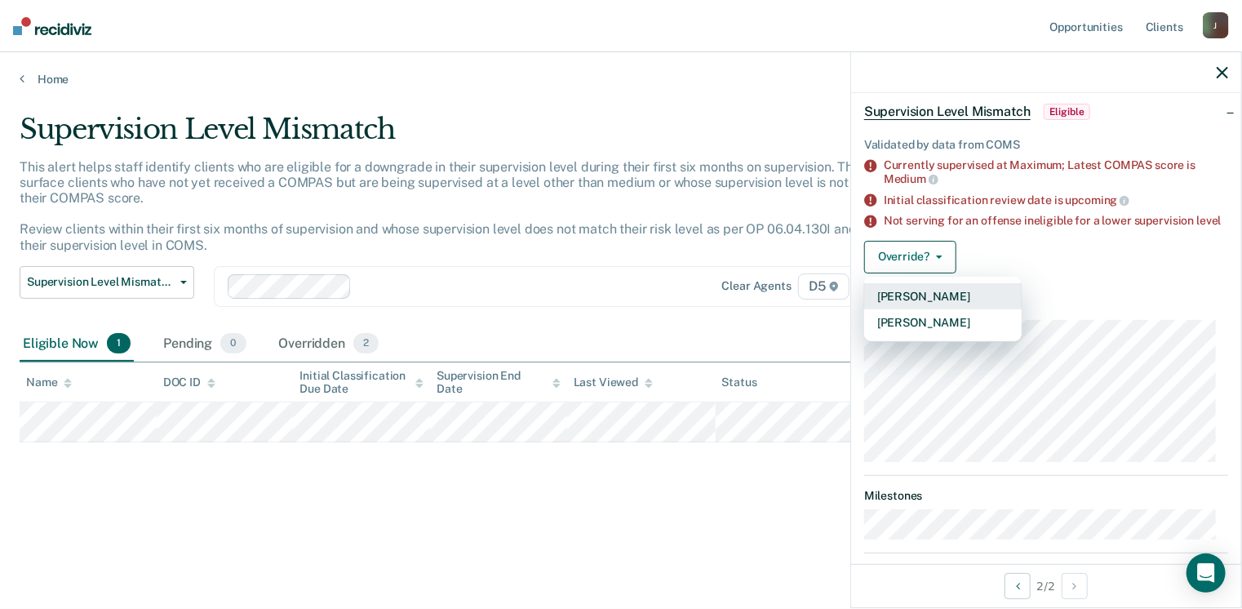
click at [915, 304] on button "[PERSON_NAME]" at bounding box center [942, 296] width 157 height 26
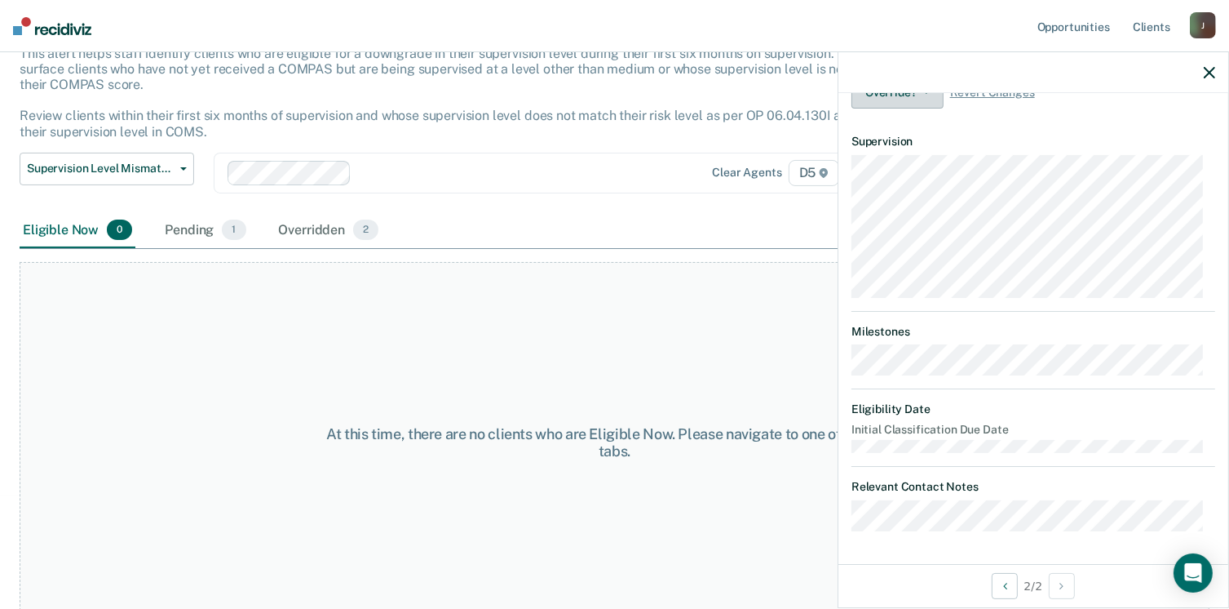
scroll to position [126, 0]
